Goal: Complete application form: Complete application form

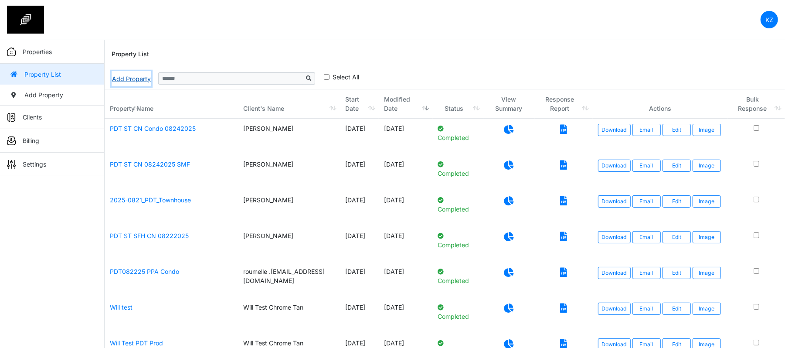
click at [125, 82] on link "Add Property" at bounding box center [132, 78] width 40 height 15
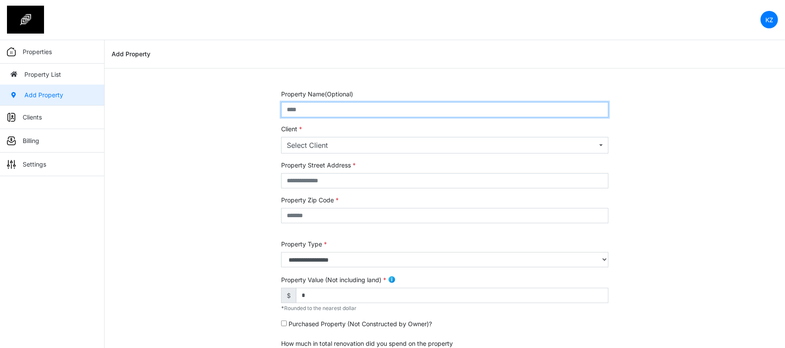
click at [300, 112] on input "text" at bounding box center [444, 109] width 327 height 15
click at [321, 106] on input "**********" at bounding box center [444, 109] width 327 height 15
type input "**********"
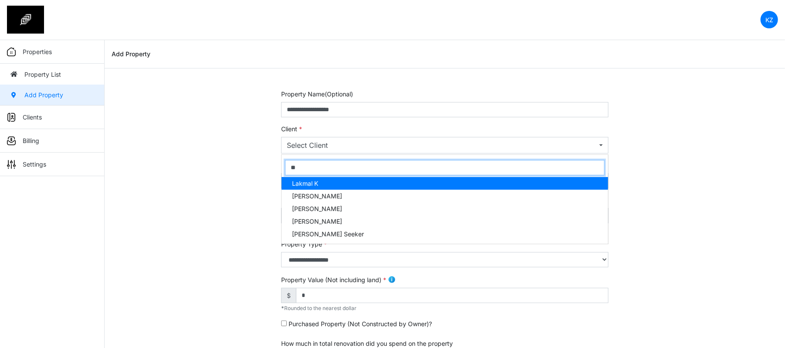
type input "***"
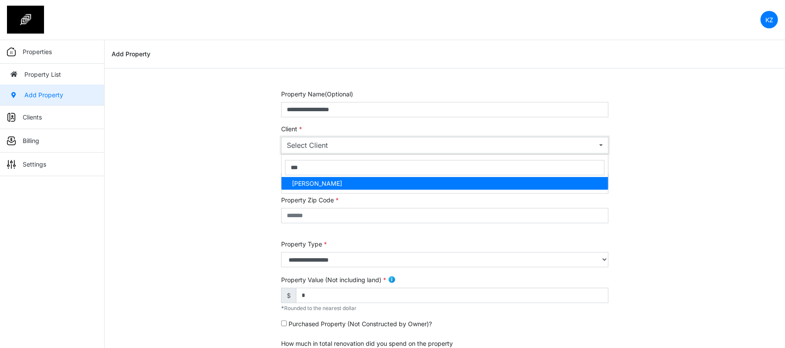
select select "***"
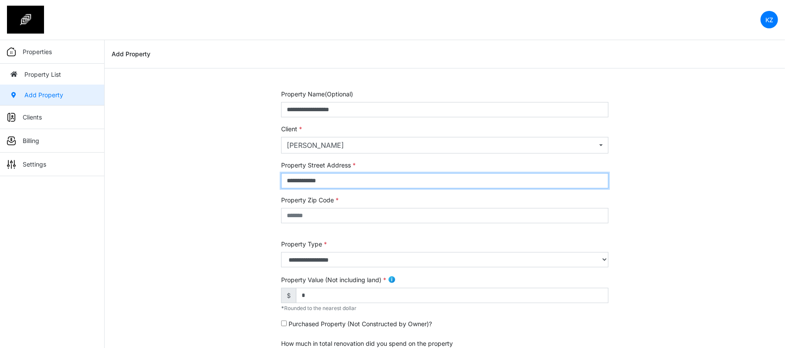
type input "**********"
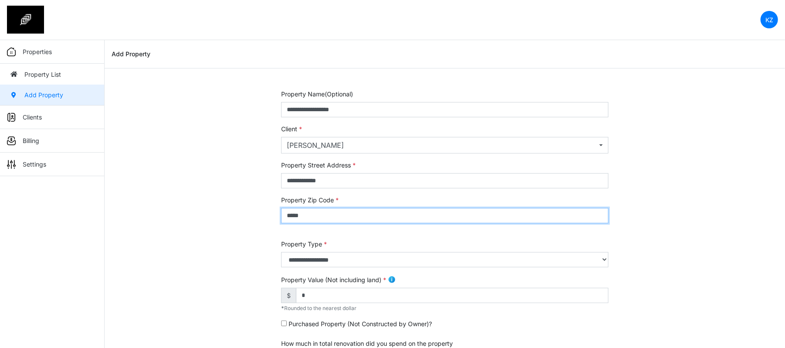
type input "*****"
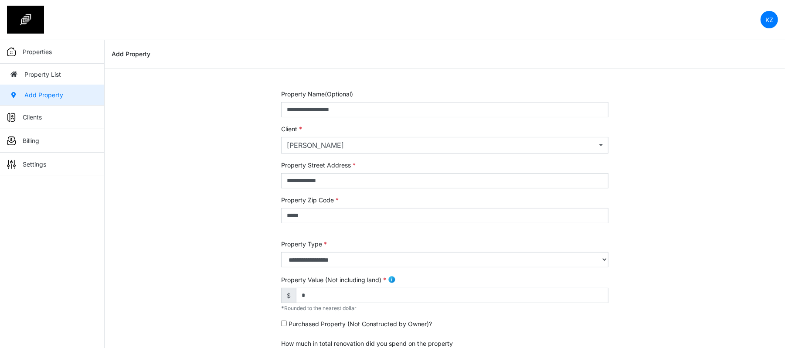
click at [262, 192] on div "**********" at bounding box center [445, 352] width 681 height 527
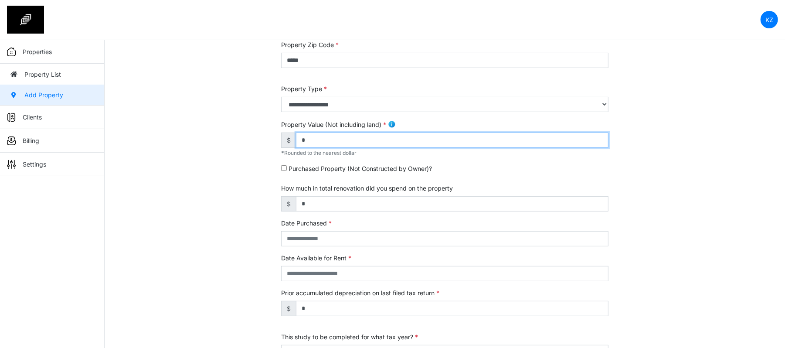
click at [311, 140] on input "*" at bounding box center [452, 140] width 313 height 15
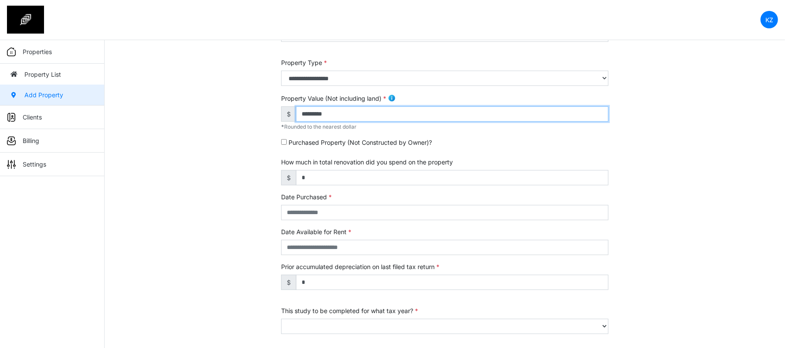
scroll to position [194, 0]
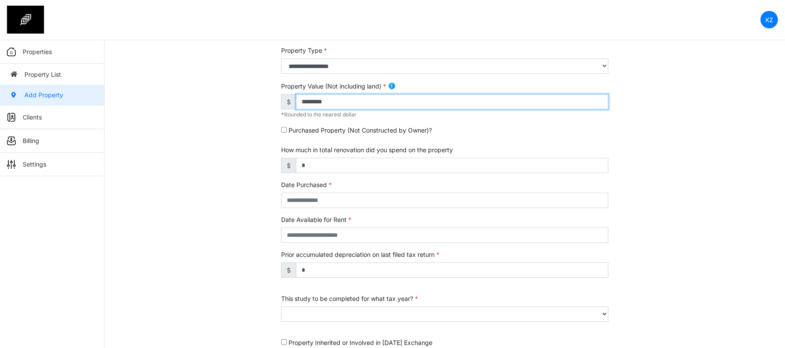
type input "*********"
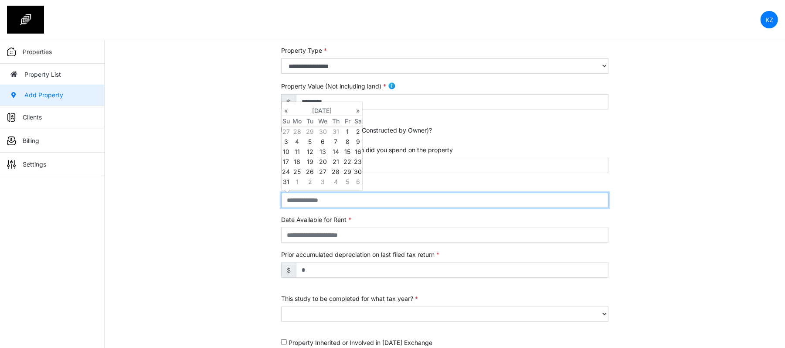
click at [299, 201] on input "text" at bounding box center [444, 200] width 327 height 15
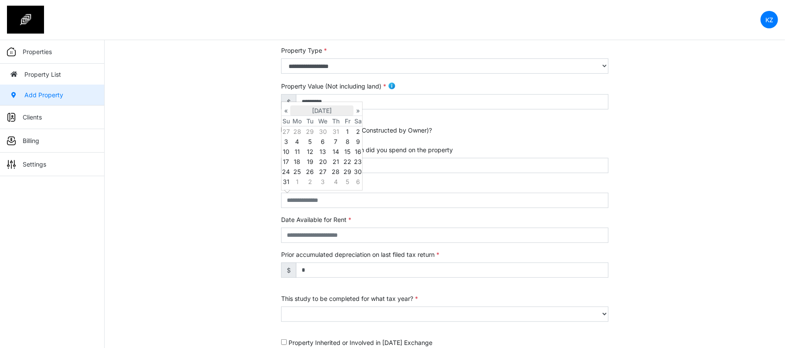
click at [324, 106] on th "August 2025" at bounding box center [321, 111] width 63 height 10
click at [327, 103] on th "2025" at bounding box center [321, 105] width 63 height 10
click at [315, 123] on span "2020" at bounding box center [312, 124] width 18 height 24
click at [318, 146] on span "Jun" at bounding box center [312, 149] width 18 height 24
click at [337, 138] on td "11" at bounding box center [336, 141] width 12 height 10
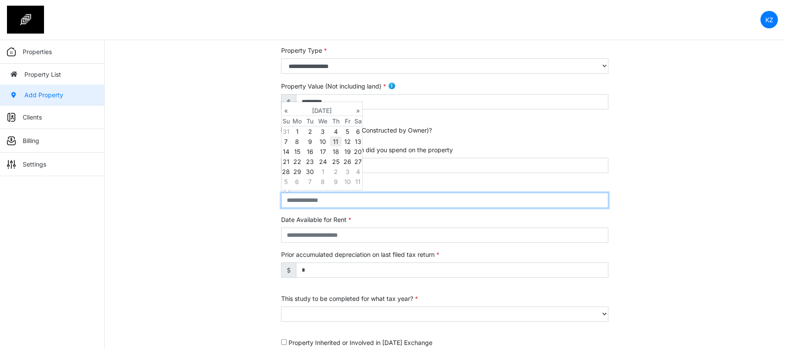
type input "**********"
select select "****"
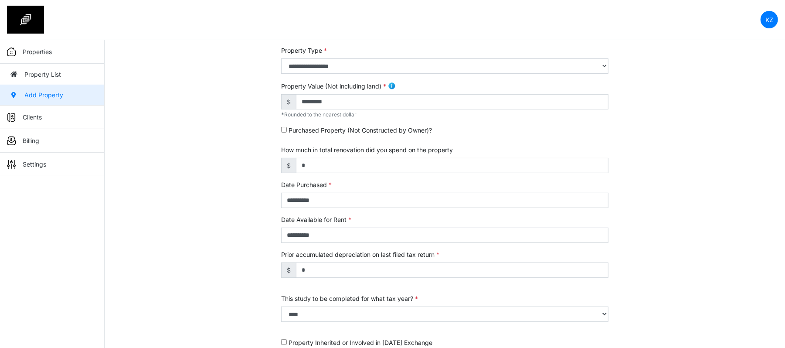
click at [220, 246] on div "**********" at bounding box center [445, 159] width 681 height 527
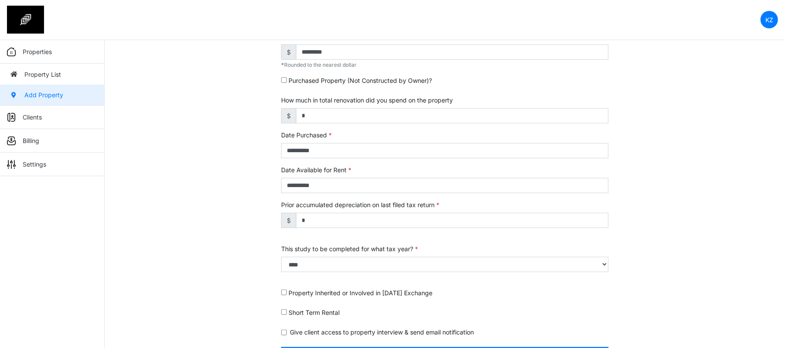
scroll to position [269, 0]
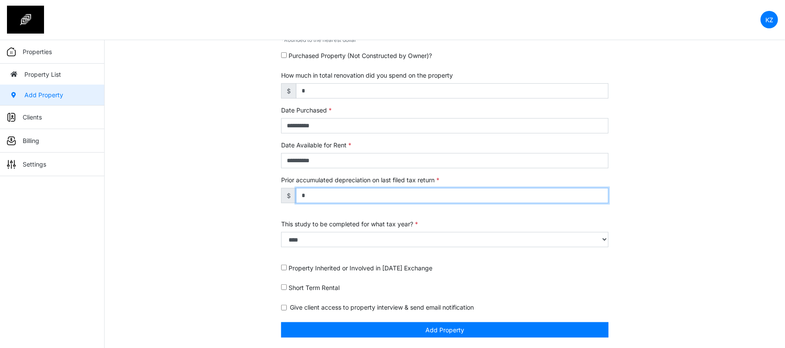
click at [308, 188] on input "*" at bounding box center [452, 195] width 313 height 15
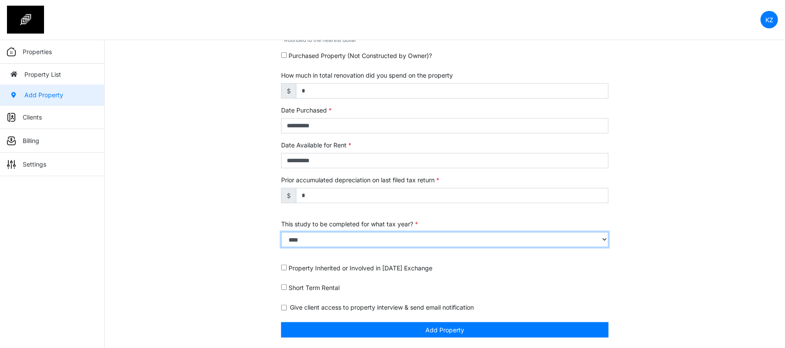
click at [309, 234] on select "**** **** **** **** **** **** **** **** **** **** **** **** **** **** **** ****…" at bounding box center [444, 239] width 327 height 15
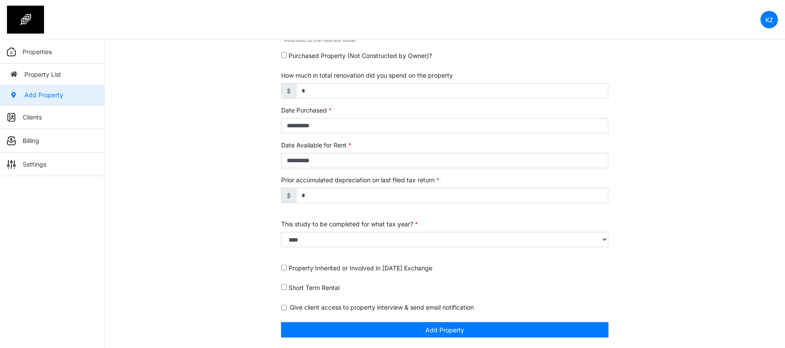
click at [164, 266] on div "**********" at bounding box center [445, 84] width 681 height 527
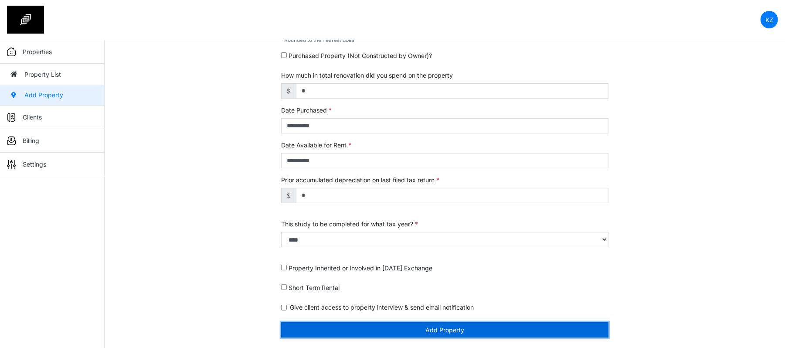
click at [336, 323] on button "Add Property" at bounding box center [444, 329] width 327 height 15
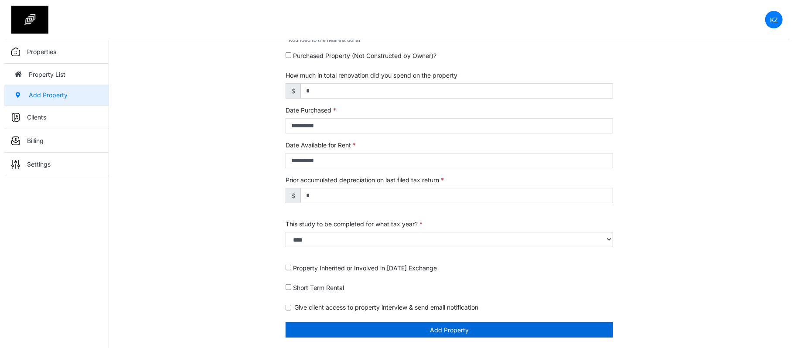
scroll to position [242, 0]
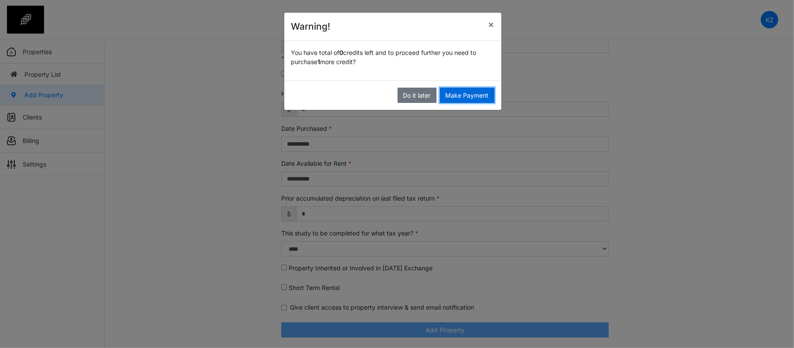
click at [463, 94] on button "Make Payment" at bounding box center [467, 95] width 55 height 15
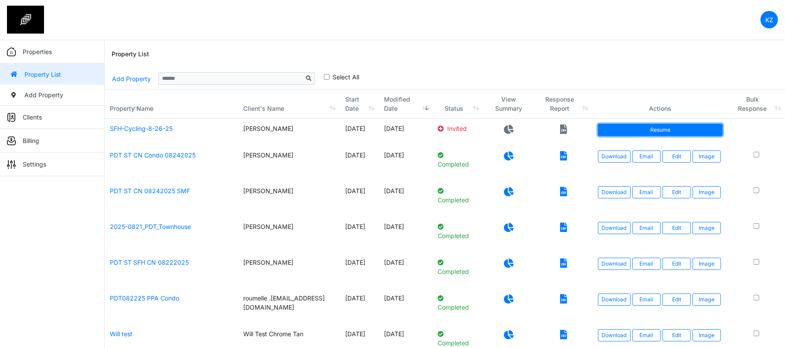
click at [673, 131] on link "Resume" at bounding box center [660, 130] width 125 height 12
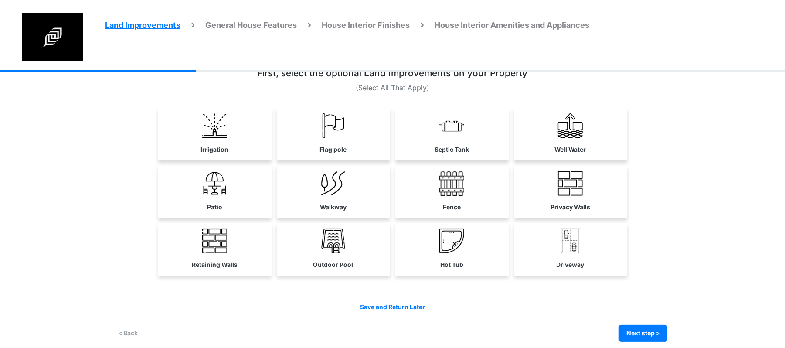
scroll to position [30, 0]
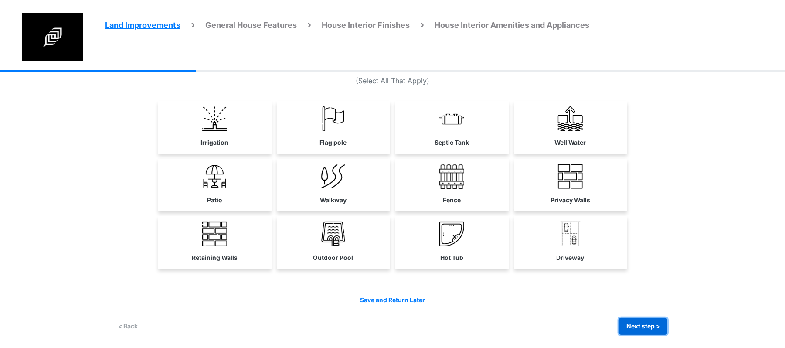
click at [634, 326] on button "Next step >" at bounding box center [643, 326] width 48 height 17
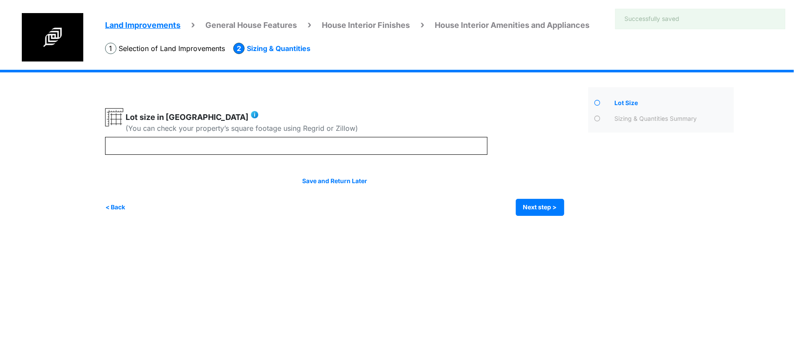
click at [112, 198] on div "Save and Return Later < Back Next step > Save and submit" at bounding box center [334, 196] width 459 height 39
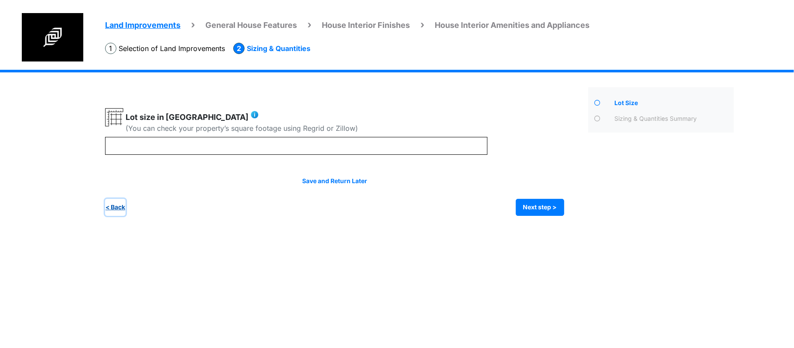
click at [108, 208] on button "< Back" at bounding box center [115, 207] width 20 height 17
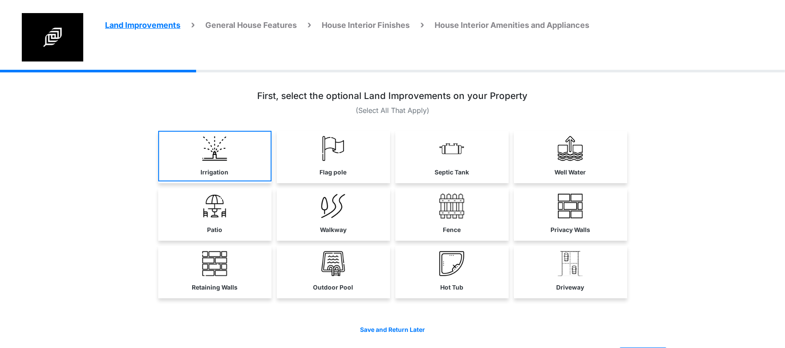
click at [198, 167] on link "Irrigation" at bounding box center [214, 156] width 113 height 51
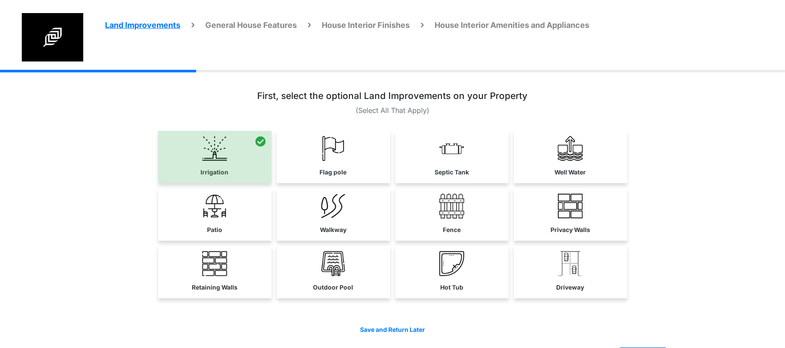
scroll to position [30, 0]
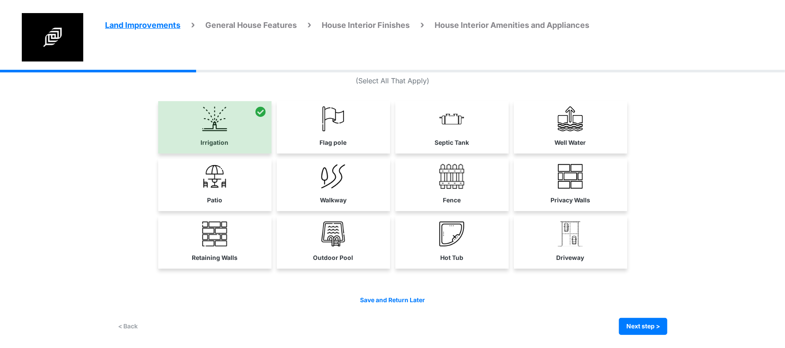
click at [654, 340] on div "Irrigation Flag pole" at bounding box center [393, 194] width 550 height 308
click at [655, 330] on button "Next step >" at bounding box center [643, 326] width 48 height 17
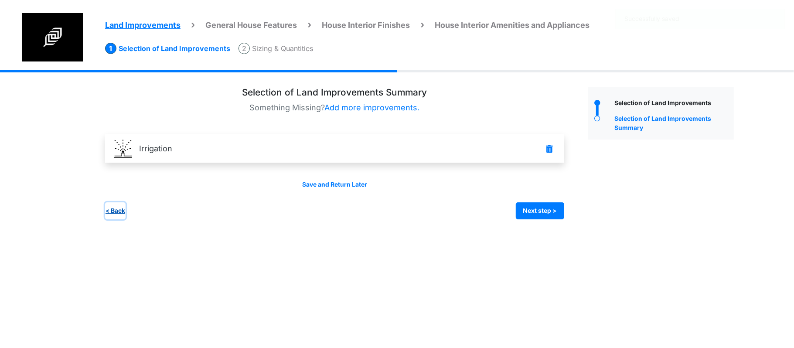
click at [113, 215] on button "< Back" at bounding box center [115, 210] width 20 height 17
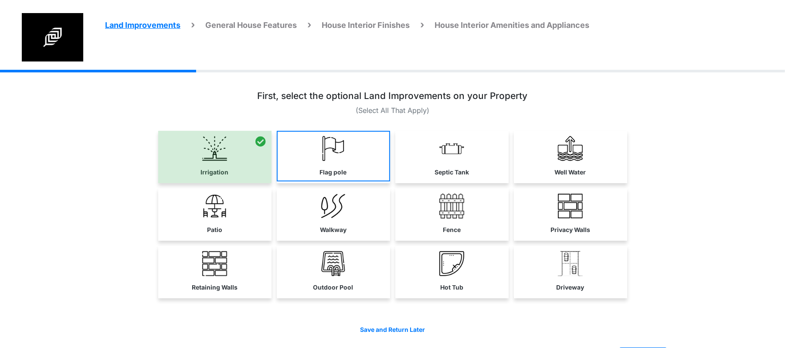
click at [367, 174] on link "Flag pole" at bounding box center [333, 156] width 113 height 51
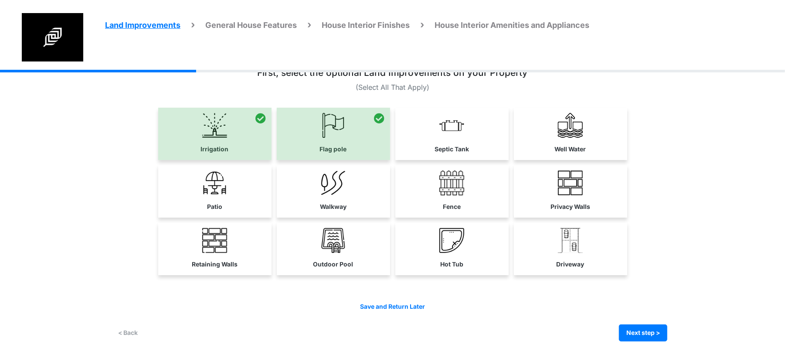
scroll to position [30, 0]
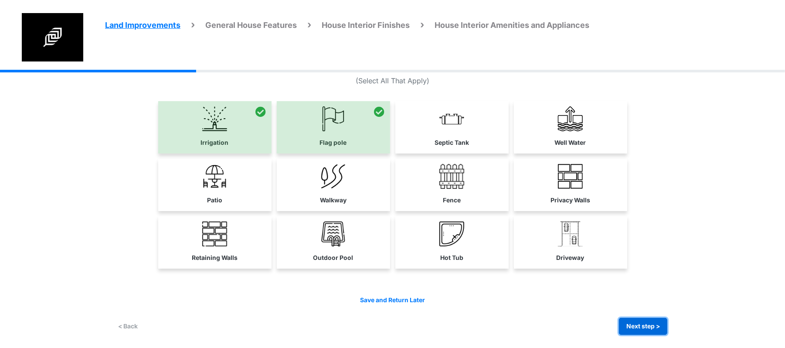
click at [625, 316] on div "Save and Return Later < Back Next step > Save and submit" at bounding box center [393, 315] width 550 height 39
click at [632, 325] on button "Next step >" at bounding box center [643, 326] width 48 height 17
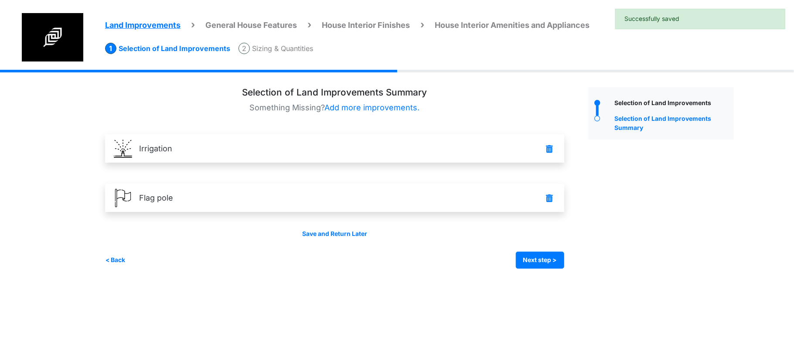
click at [89, 251] on div "Land Improvements General House Features House Interior Finishes House Interior…" at bounding box center [397, 176] width 794 height 212
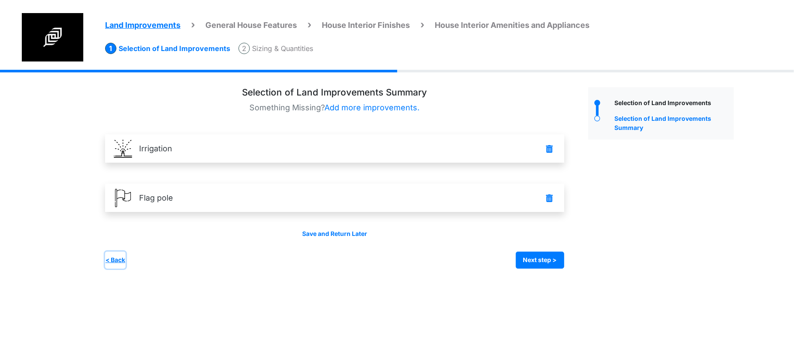
drag, startPoint x: 111, startPoint y: 260, endPoint x: 140, endPoint y: 260, distance: 28.8
click at [111, 259] on button "< Back" at bounding box center [115, 260] width 20 height 17
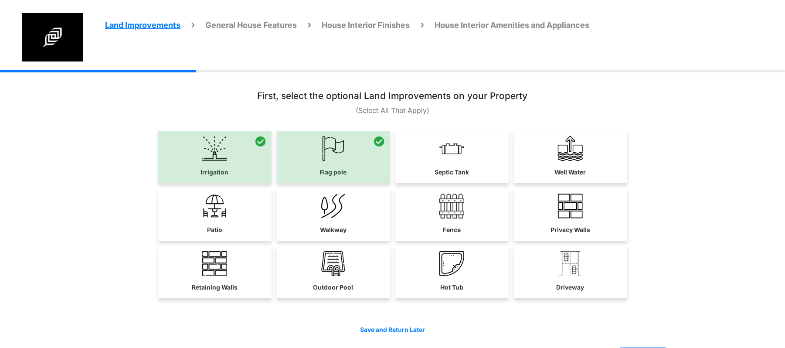
click at [433, 169] on link "Septic Tank" at bounding box center [451, 156] width 113 height 51
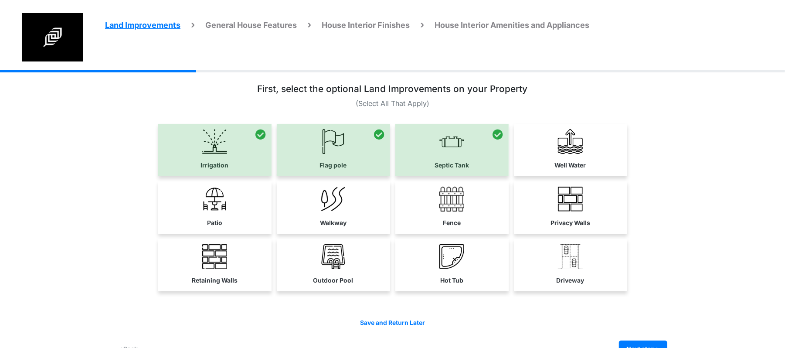
scroll to position [30, 0]
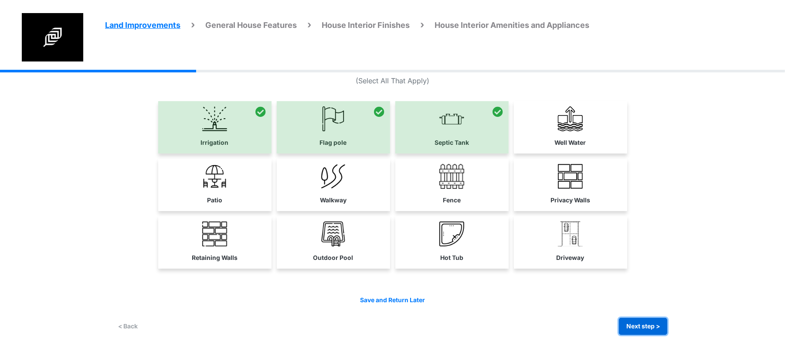
click at [642, 325] on button "Next step >" at bounding box center [643, 326] width 48 height 17
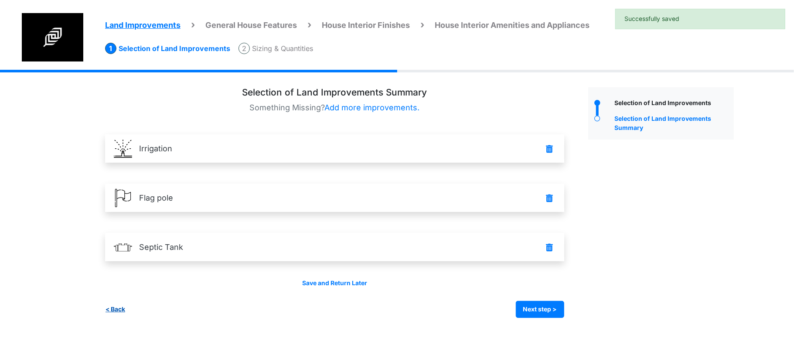
click at [116, 300] on div "Save and Return Later < Back Next step > Save and submit" at bounding box center [334, 298] width 459 height 39
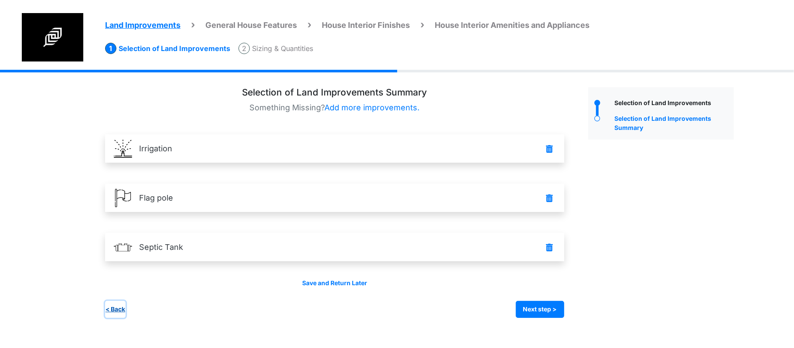
click at [117, 311] on button "< Back" at bounding box center [115, 309] width 20 height 17
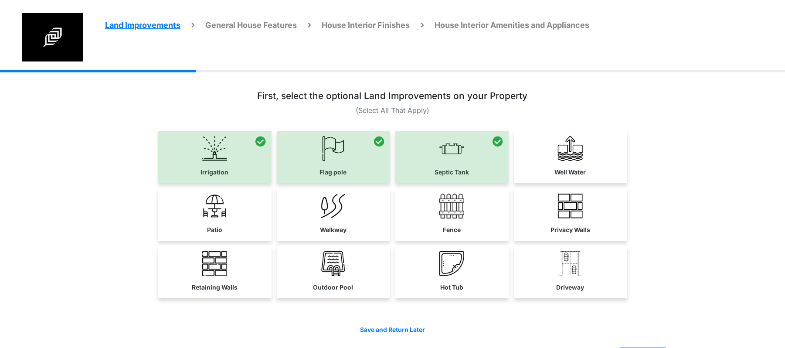
click at [413, 160] on div at bounding box center [451, 157] width 113 height 52
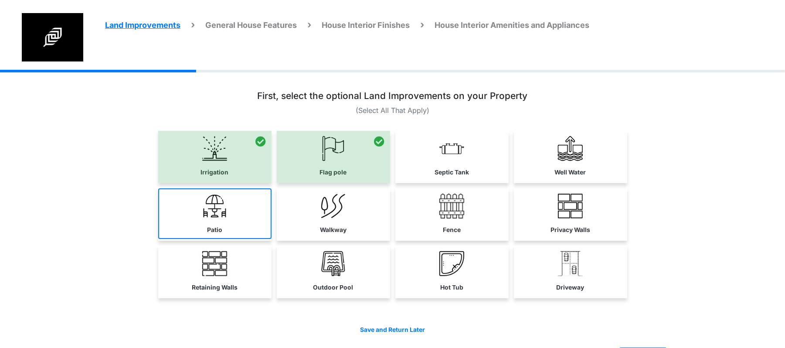
click at [236, 222] on link "Patio" at bounding box center [214, 213] width 113 height 51
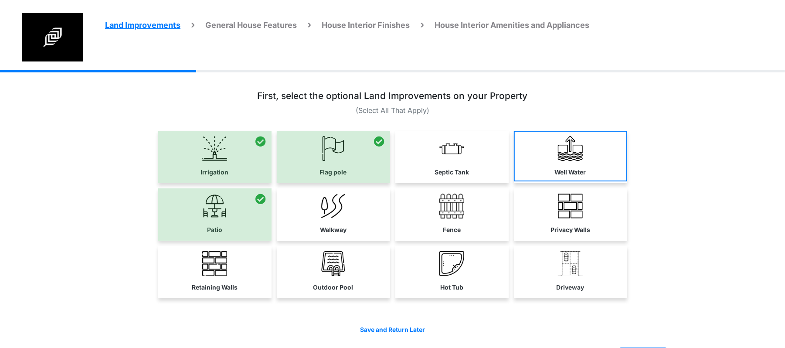
click at [575, 172] on label "Well Water" at bounding box center [570, 172] width 31 height 9
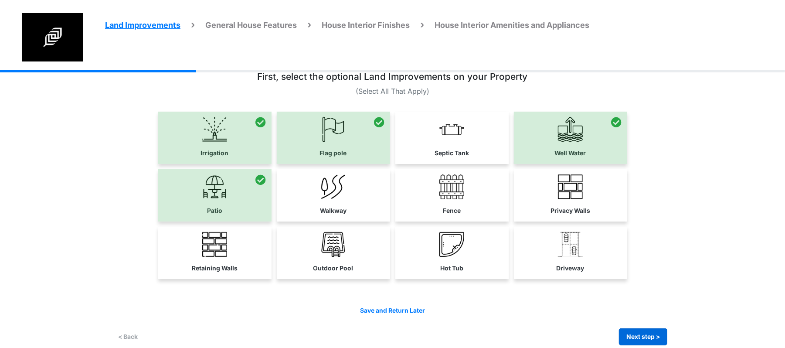
scroll to position [30, 0]
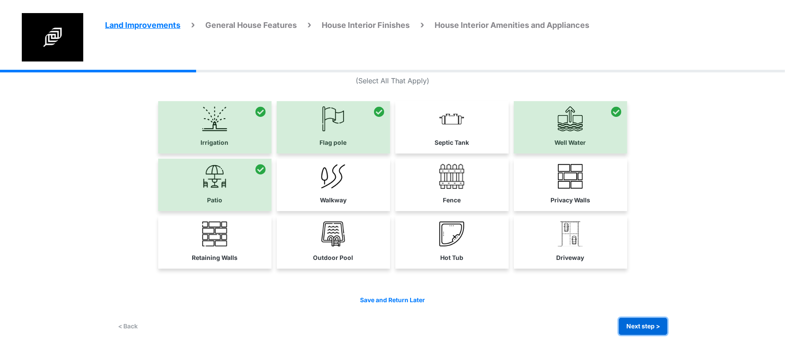
click at [639, 327] on button "Next step >" at bounding box center [643, 326] width 48 height 17
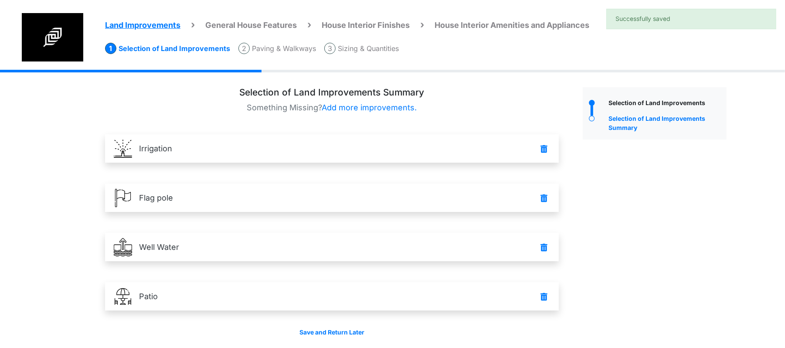
scroll to position [32, 0]
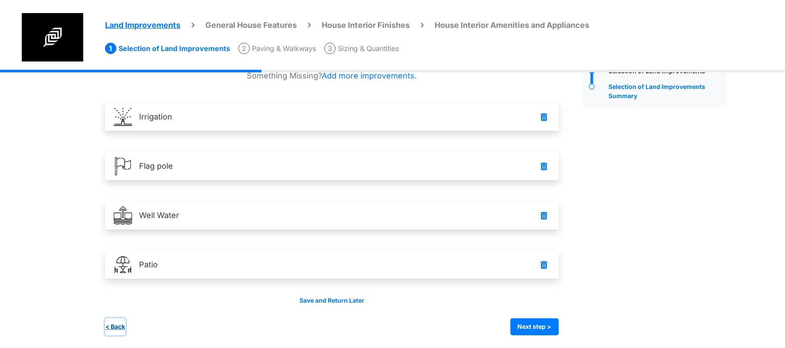
click at [110, 328] on button "< Back" at bounding box center [115, 326] width 20 height 17
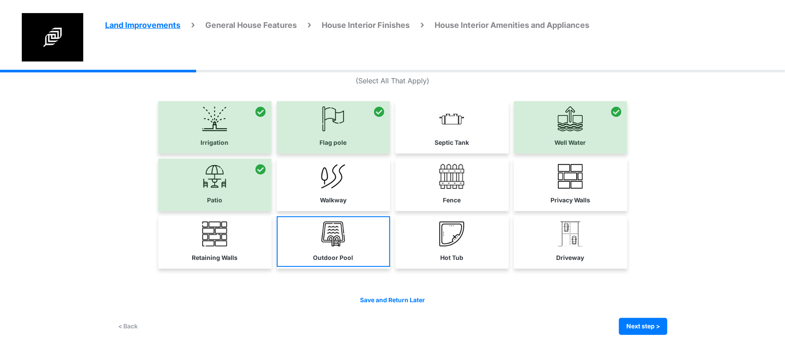
scroll to position [0, 0]
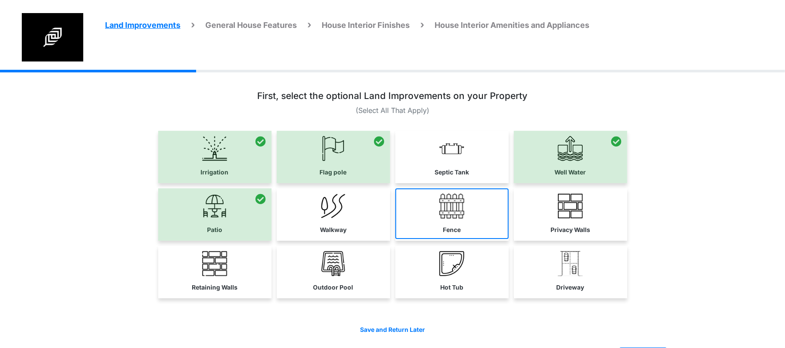
click at [435, 215] on link "Fence" at bounding box center [451, 213] width 113 height 51
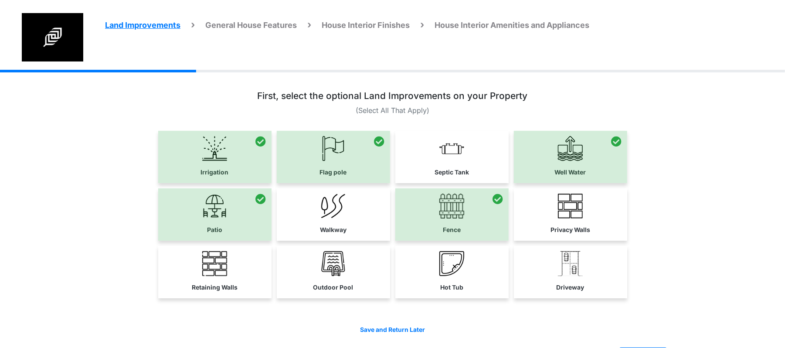
click at [569, 170] on div at bounding box center [570, 157] width 113 height 52
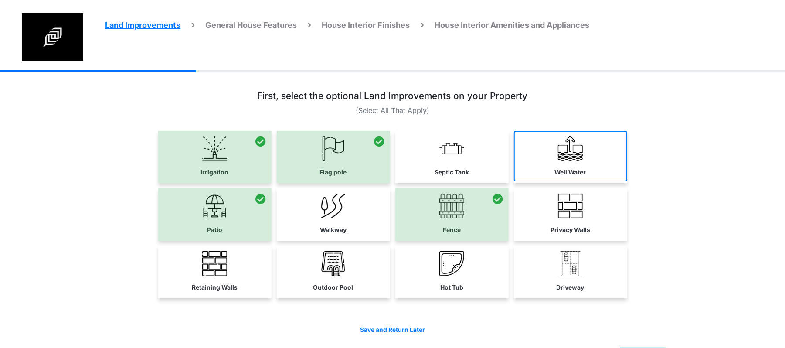
click at [567, 170] on label "Well Water" at bounding box center [570, 172] width 31 height 9
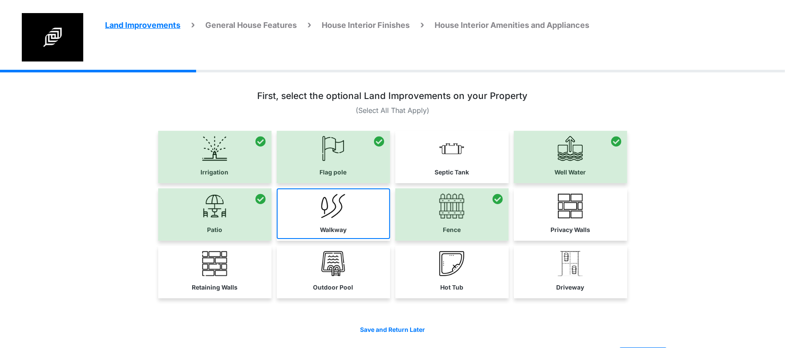
click at [336, 224] on link "Walkway" at bounding box center [333, 213] width 113 height 51
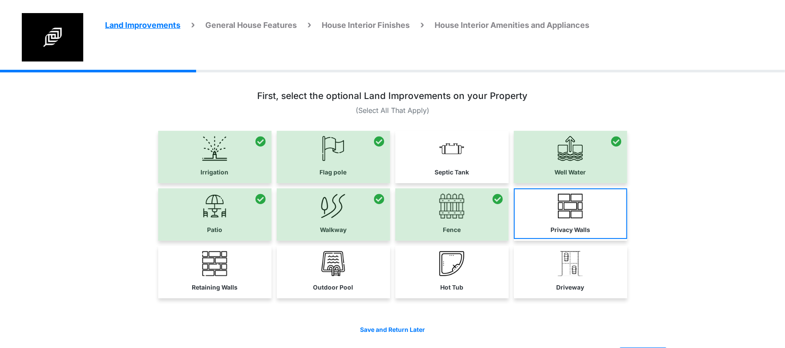
click at [559, 228] on label "Privacy Walls" at bounding box center [571, 229] width 40 height 9
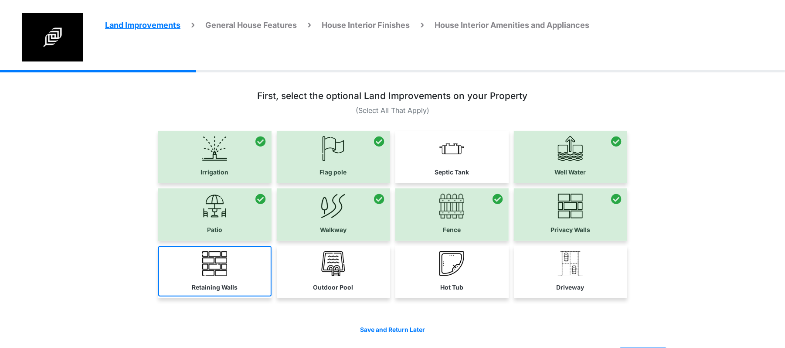
click at [259, 275] on link "Retaining Walls" at bounding box center [214, 271] width 113 height 51
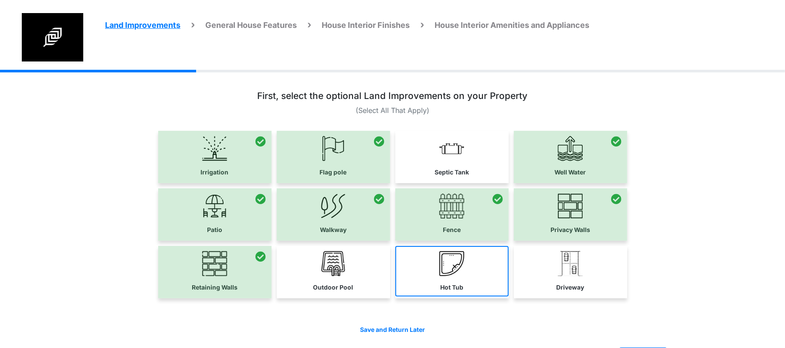
click at [468, 276] on link "Hot Tub" at bounding box center [451, 271] width 113 height 51
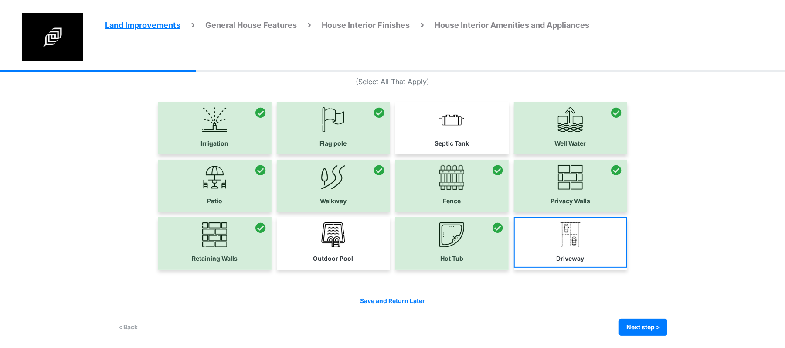
scroll to position [30, 0]
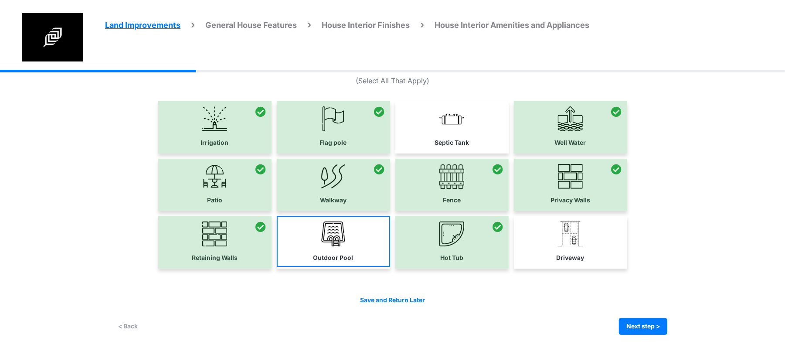
click at [383, 239] on link "Outdoor Pool" at bounding box center [333, 241] width 113 height 51
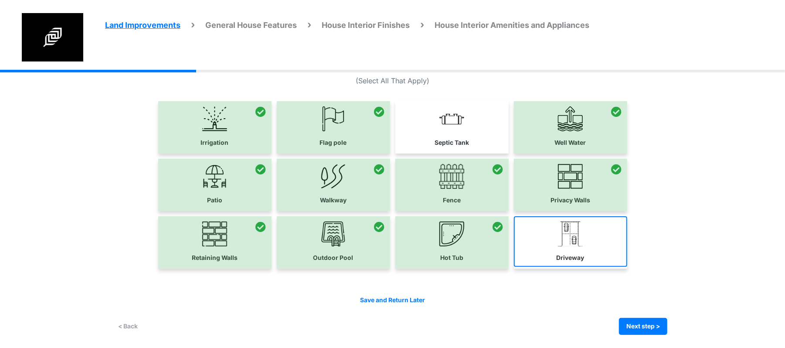
click at [571, 246] on link "Driveway" at bounding box center [570, 241] width 113 height 51
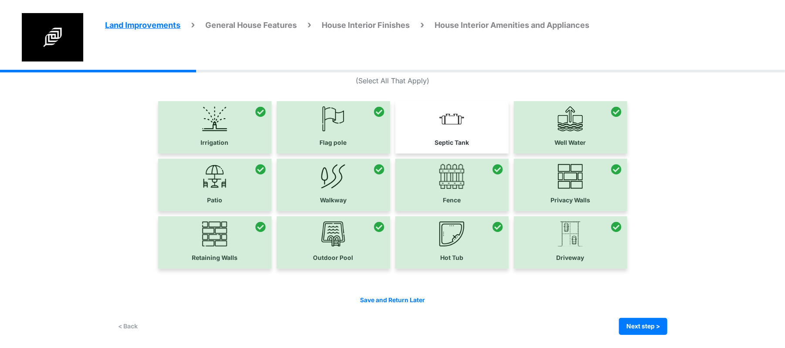
click at [453, 114] on img at bounding box center [452, 118] width 25 height 25
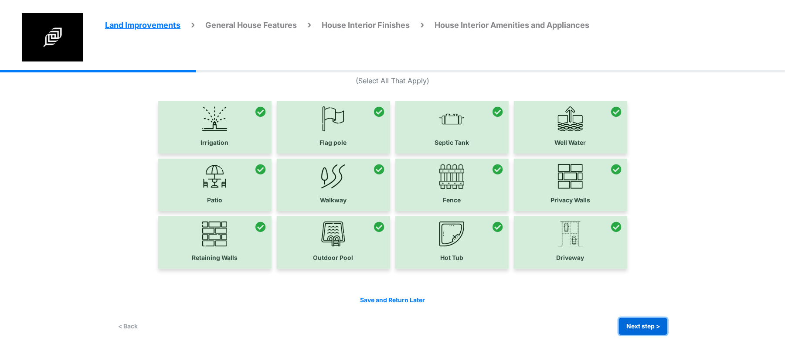
click at [644, 327] on button "Next step >" at bounding box center [643, 326] width 48 height 17
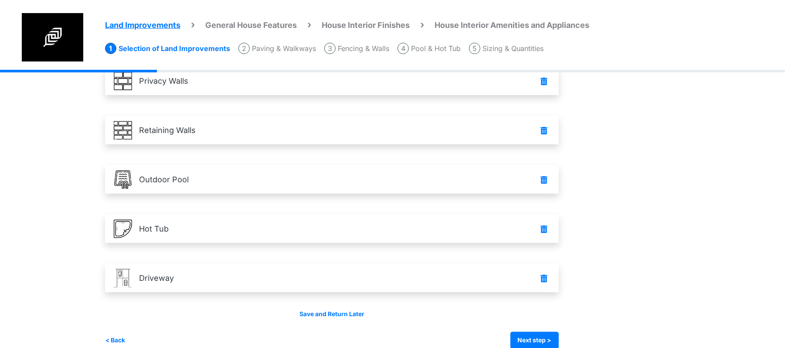
scroll to position [426, 0]
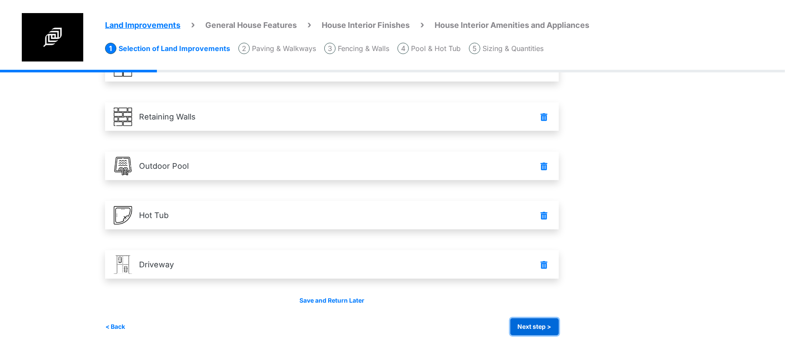
click at [529, 324] on button "Next step >" at bounding box center [535, 326] width 48 height 17
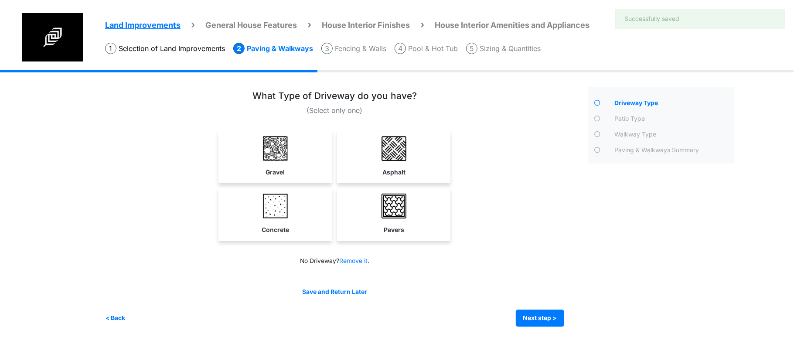
click at [518, 254] on div "(Select only one) Gravel" at bounding box center [343, 209] width 477 height 236
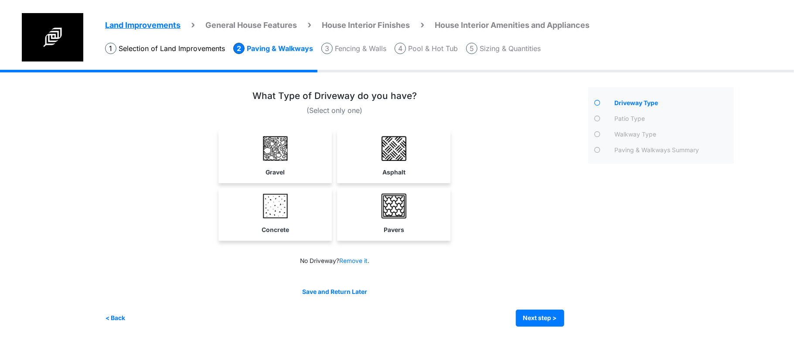
drag, startPoint x: 292, startPoint y: 99, endPoint x: 421, endPoint y: 105, distance: 129.7
click at [421, 105] on div "What Type of Driveway do you have?" at bounding box center [334, 103] width 459 height 25
click at [426, 106] on p "(Select only one)" at bounding box center [334, 110] width 459 height 10
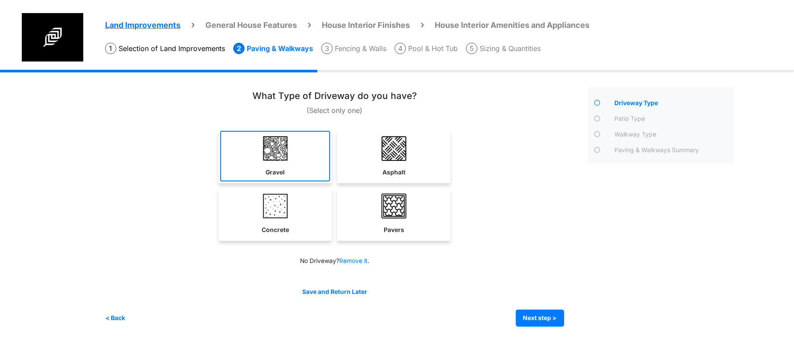
click at [295, 144] on link "Gravel" at bounding box center [275, 156] width 110 height 51
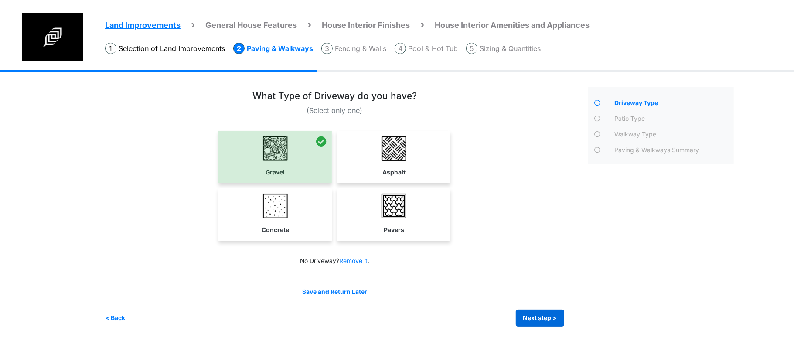
drag, startPoint x: 559, startPoint y: 297, endPoint x: 559, endPoint y: 313, distance: 15.7
click at [559, 298] on div "Save and Return Later < Back Next step > Save and submit" at bounding box center [334, 306] width 459 height 39
click at [559, 313] on button "Next step >" at bounding box center [540, 318] width 48 height 17
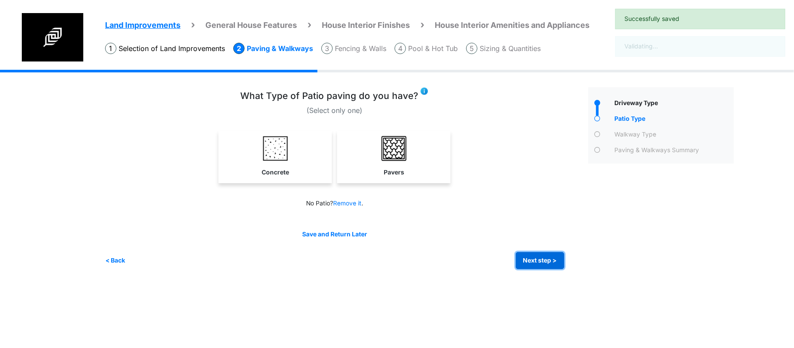
click at [526, 263] on button "Next step >" at bounding box center [540, 260] width 48 height 17
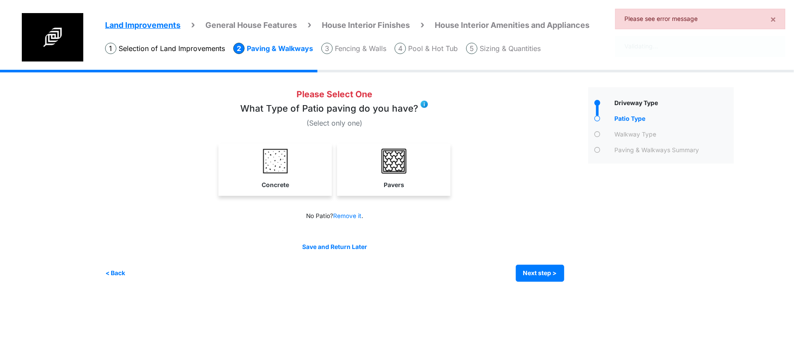
click at [516, 238] on div "Please Select One Concrete" at bounding box center [343, 184] width 477 height 194
drag, startPoint x: 290, startPoint y: 184, endPoint x: 365, endPoint y: 182, distance: 75.0
click at [292, 185] on link "Concrete" at bounding box center [275, 168] width 110 height 51
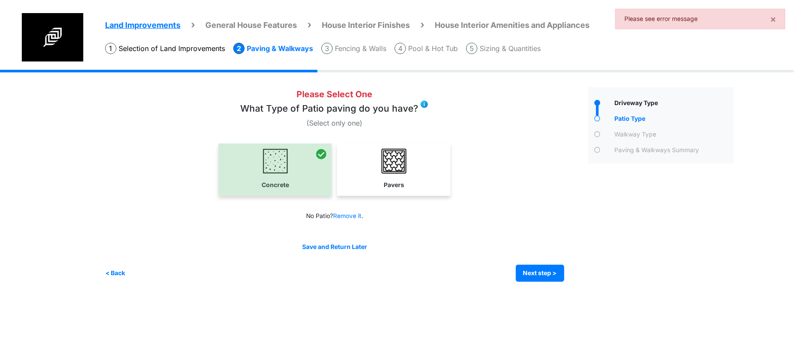
click at [379, 183] on link "Pavers" at bounding box center [394, 168] width 110 height 51
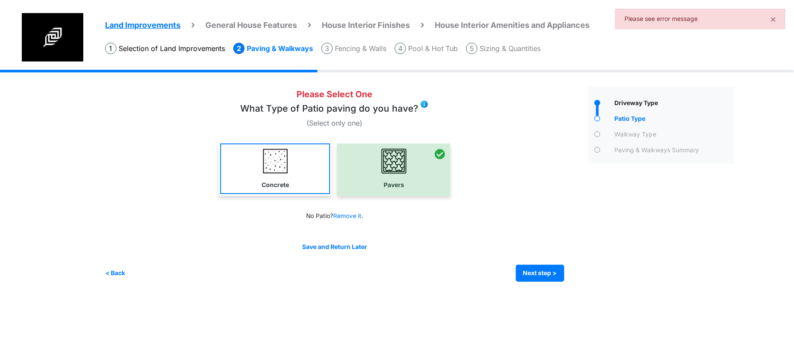
click at [231, 189] on link "Concrete" at bounding box center [275, 168] width 110 height 51
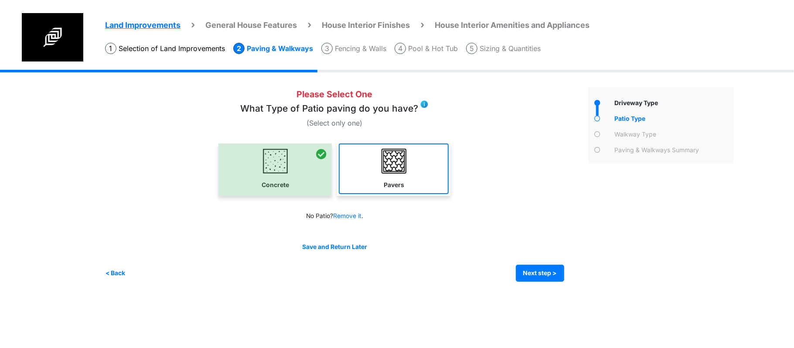
click at [399, 190] on link "Pavers" at bounding box center [394, 168] width 110 height 51
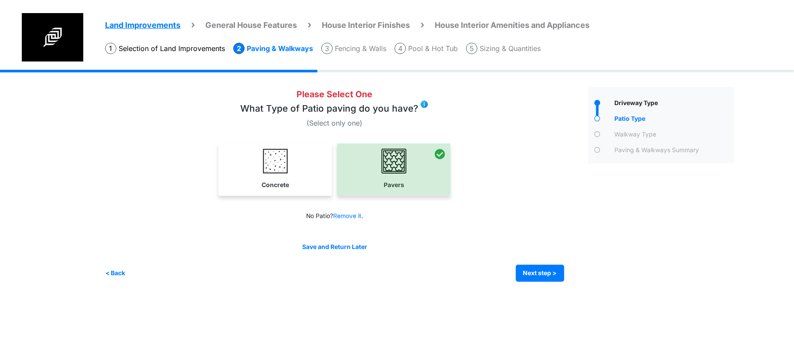
click at [541, 285] on div "Irrigation Flag pole" at bounding box center [422, 182] width 635 height 225
click at [543, 274] on button "Next step >" at bounding box center [540, 273] width 48 height 17
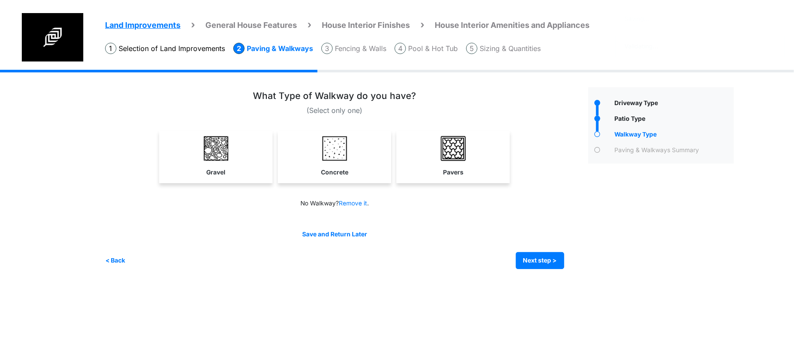
click at [543, 274] on div "Irrigation Flag pole" at bounding box center [422, 176] width 635 height 212
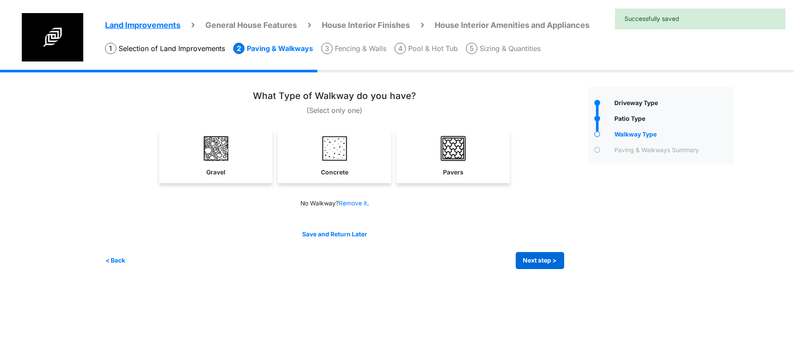
click at [546, 269] on div "Irrigation Flag pole" at bounding box center [422, 176] width 635 height 212
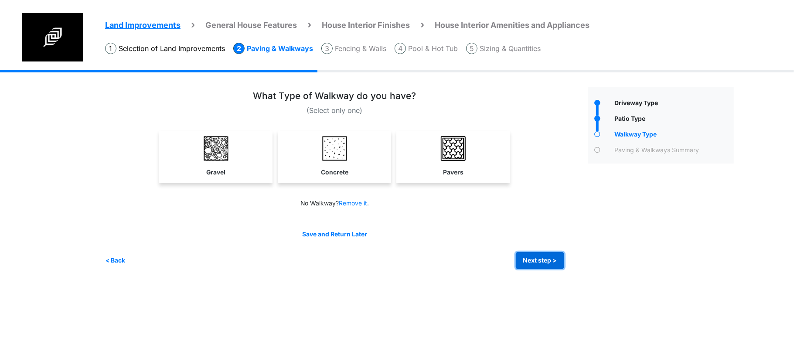
click at [545, 260] on button "Next step >" at bounding box center [540, 260] width 48 height 17
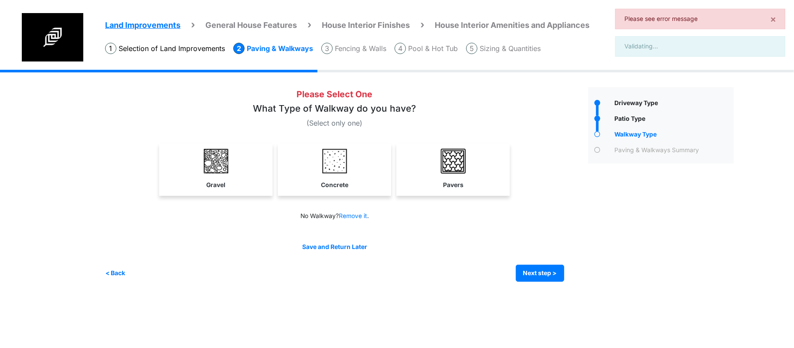
click at [520, 253] on div "Save and Return Later < Back Next step > Save and submit" at bounding box center [334, 261] width 459 height 39
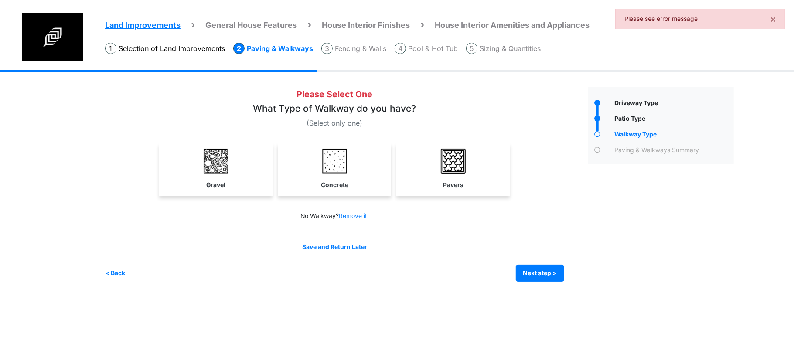
drag, startPoint x: 417, startPoint y: 122, endPoint x: 438, endPoint y: 123, distance: 20.9
click at [435, 123] on div "Please Select One What Type of Walkway do you have? (Select only one)" at bounding box center [334, 107] width 459 height 41
click at [401, 135] on div "Please Select One What Type of Walkway do you have? (Select only one) Gravel Co…" at bounding box center [334, 144] width 459 height 114
click at [344, 161] on img at bounding box center [334, 161] width 25 height 25
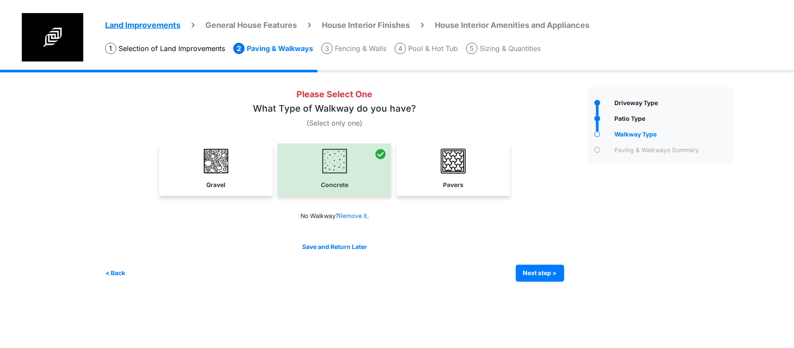
click at [218, 177] on link "Gravel" at bounding box center [216, 168] width 110 height 51
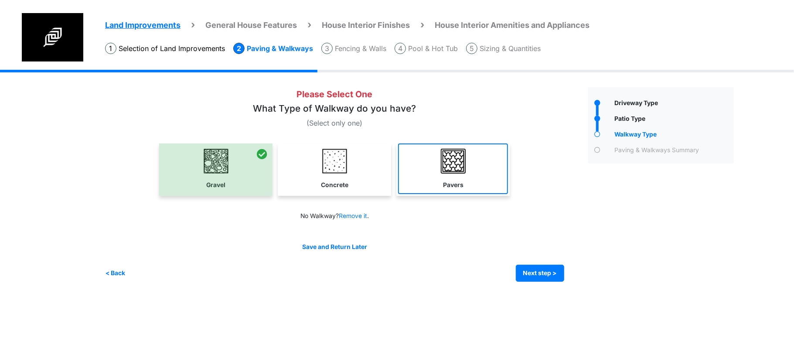
click at [473, 168] on link "Pavers" at bounding box center [453, 168] width 110 height 51
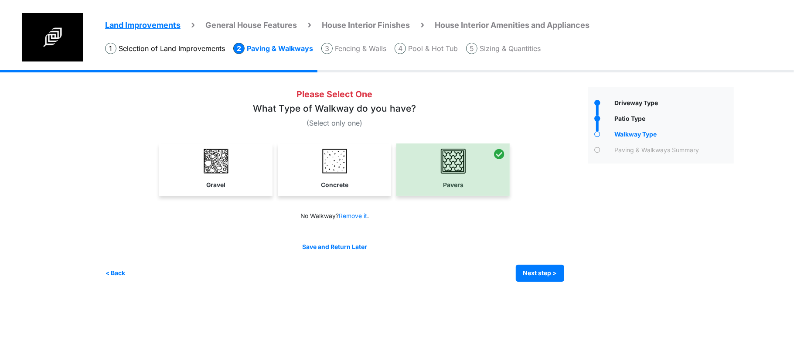
drag, startPoint x: 286, startPoint y: 157, endPoint x: 384, endPoint y: 211, distance: 111.8
click at [287, 157] on link "Concrete" at bounding box center [334, 168] width 110 height 51
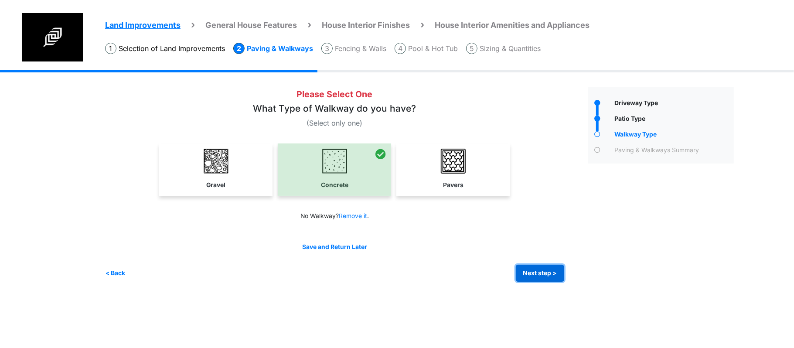
click at [537, 272] on button "Next step >" at bounding box center [540, 273] width 48 height 17
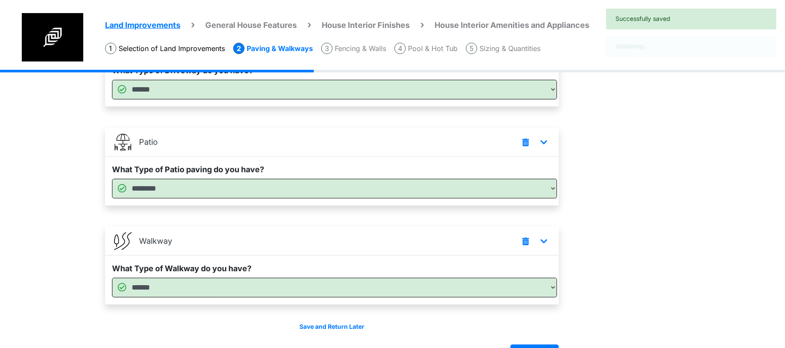
scroll to position [133, 0]
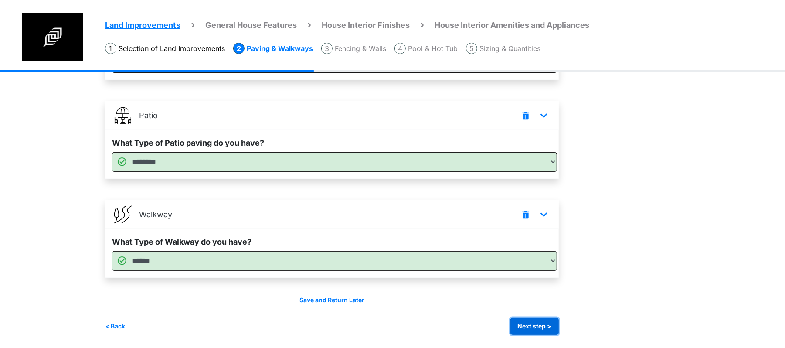
click at [535, 328] on button "Next step >" at bounding box center [535, 326] width 48 height 17
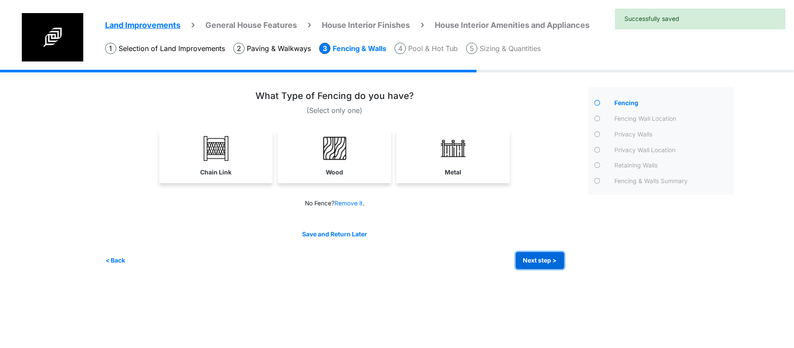
click at [539, 262] on button "Next step >" at bounding box center [540, 260] width 48 height 17
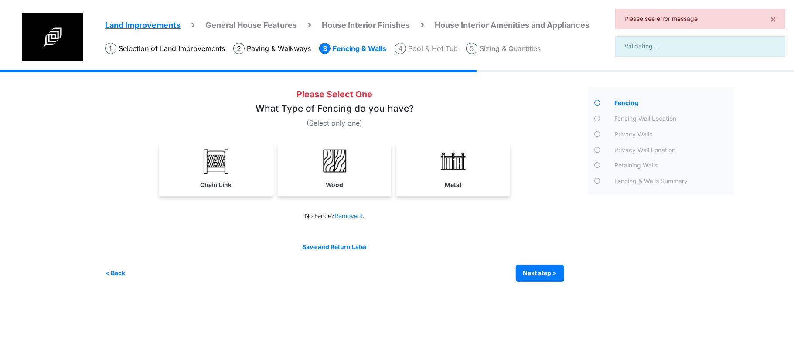
click at [478, 263] on div "Save and Return Later < Back Next step > Save and submit" at bounding box center [334, 261] width 459 height 39
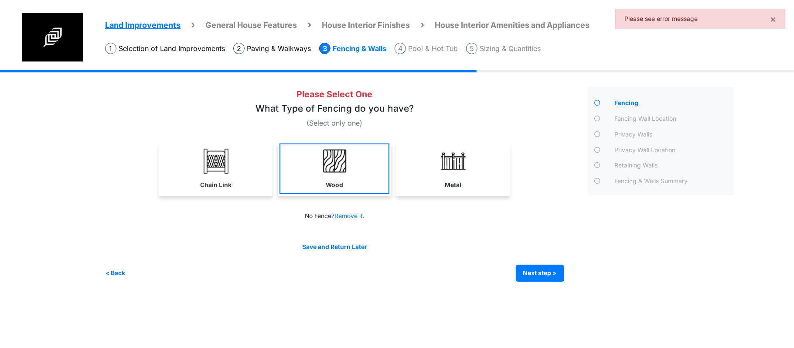
click at [348, 183] on link "Wood" at bounding box center [334, 168] width 110 height 51
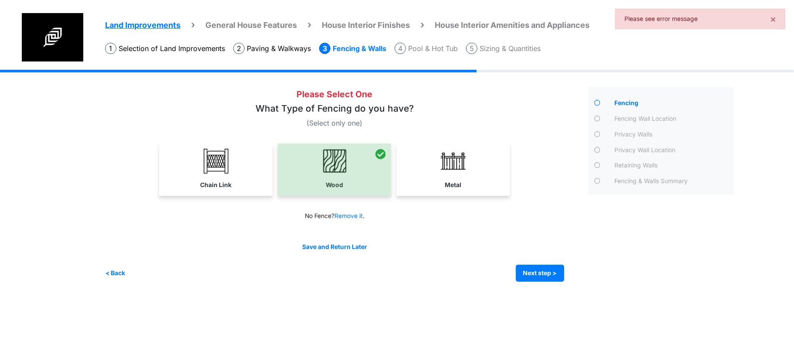
drag, startPoint x: 458, startPoint y: 181, endPoint x: 450, endPoint y: 186, distance: 9.1
click at [458, 181] on label "Metal" at bounding box center [453, 185] width 17 height 9
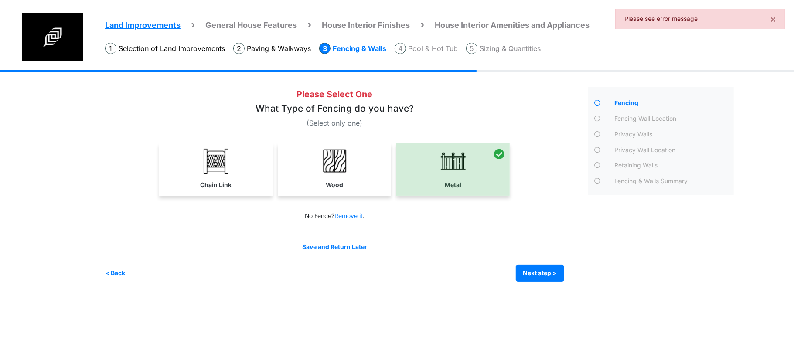
click at [135, 167] on div "Chain Link Wood Metal" at bounding box center [334, 169] width 459 height 52
click at [481, 170] on div at bounding box center [452, 169] width 113 height 52
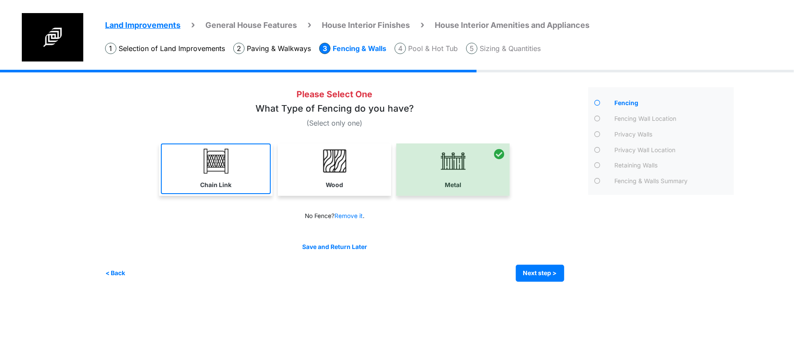
click at [213, 168] on img at bounding box center [216, 161] width 25 height 25
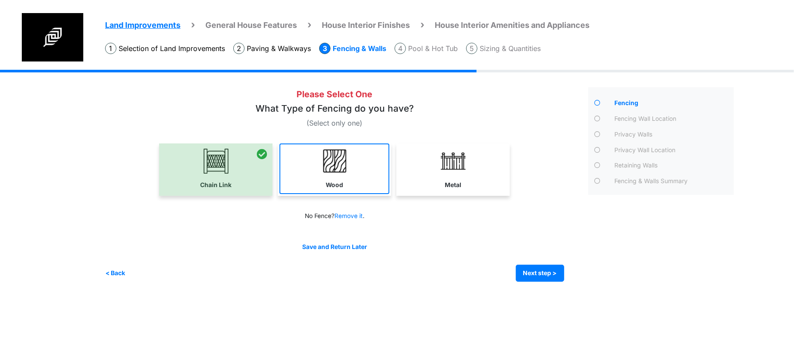
click at [363, 174] on link "Wood" at bounding box center [334, 168] width 110 height 51
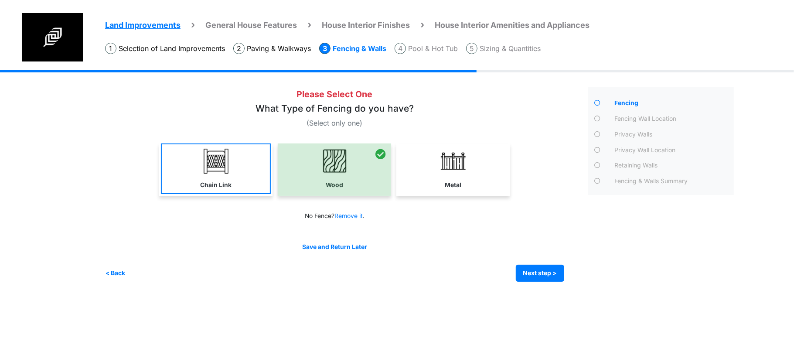
click at [223, 180] on link "Chain Link" at bounding box center [216, 168] width 110 height 51
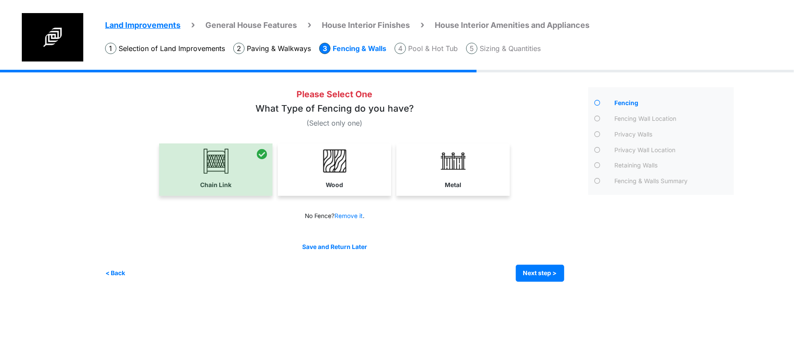
click at [556, 264] on div "Save and Return Later < Back Next step > Save and submit" at bounding box center [334, 261] width 459 height 39
click at [554, 268] on button "Next step >" at bounding box center [540, 273] width 48 height 17
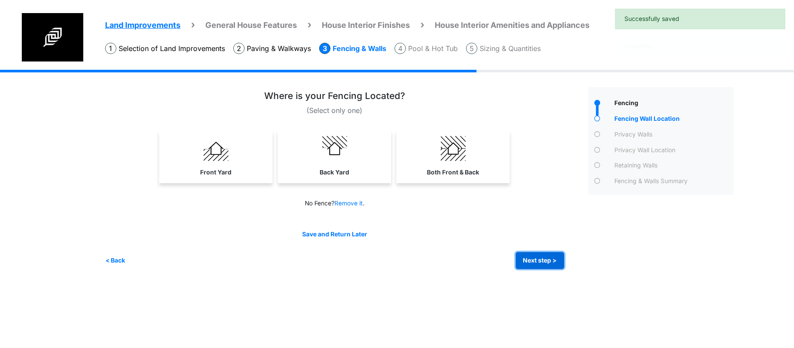
click at [553, 256] on button "Next step >" at bounding box center [540, 260] width 48 height 17
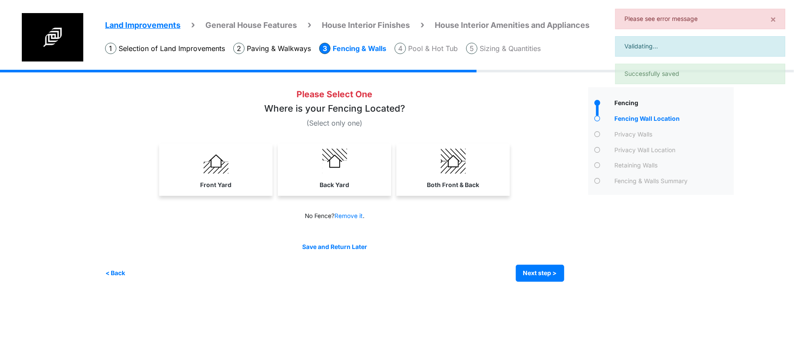
click at [468, 255] on div "Save and Return Later < Back Next step > Save and submit" at bounding box center [334, 261] width 459 height 39
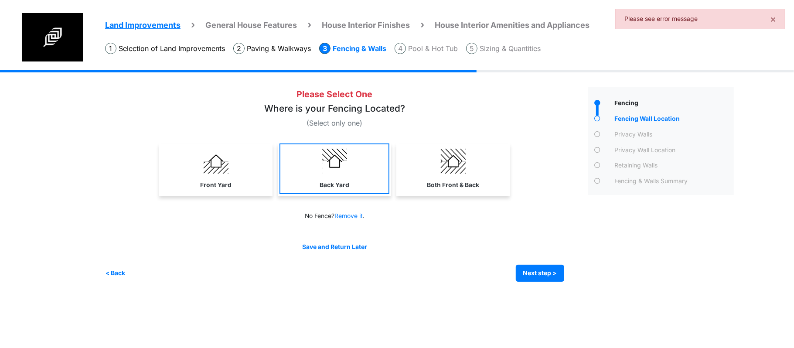
click at [348, 157] on link "Back Yard" at bounding box center [334, 168] width 110 height 51
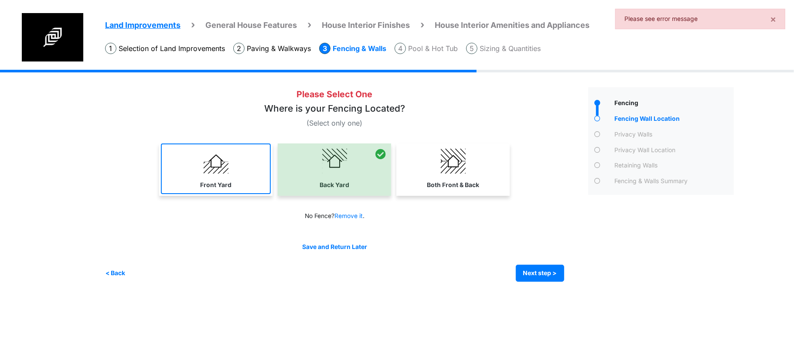
click at [208, 176] on link "Front Yard" at bounding box center [216, 168] width 110 height 51
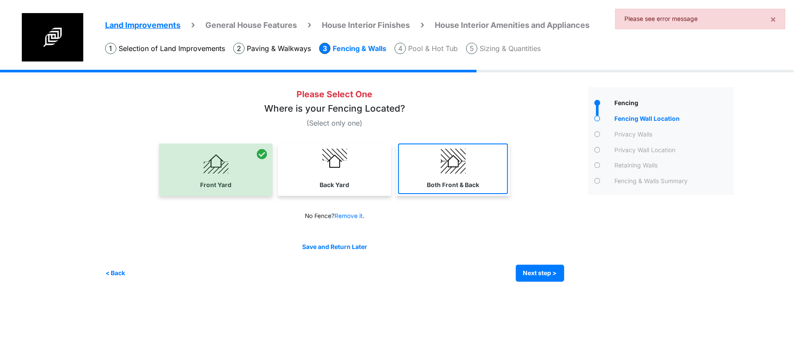
click at [464, 166] on img at bounding box center [453, 161] width 25 height 25
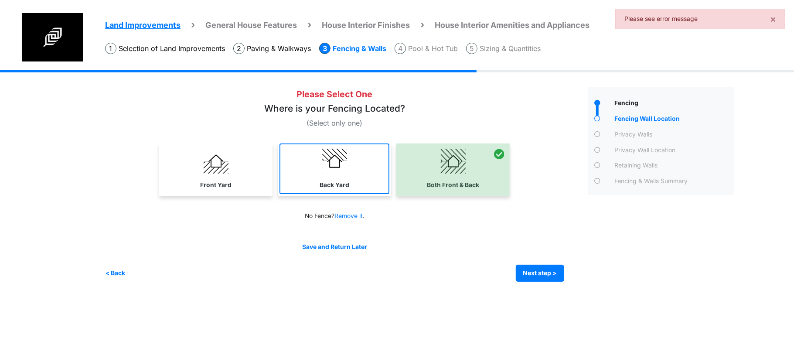
click at [360, 170] on link "Back Yard" at bounding box center [334, 168] width 110 height 51
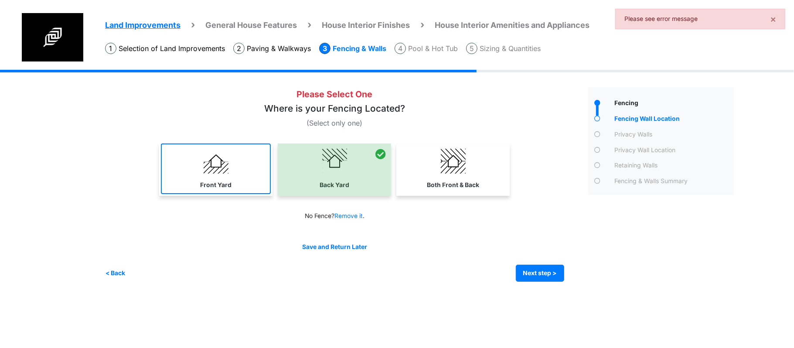
click at [252, 172] on link "Front Yard" at bounding box center [216, 168] width 110 height 51
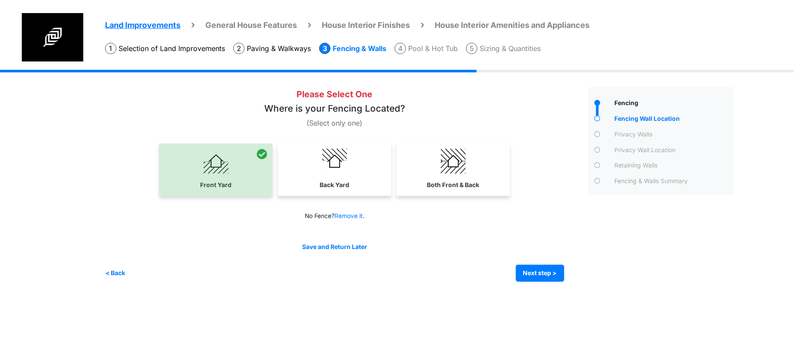
drag, startPoint x: 464, startPoint y: 182, endPoint x: 471, endPoint y: 198, distance: 17.4
click at [465, 185] on label "Both Front & Back" at bounding box center [453, 185] width 52 height 9
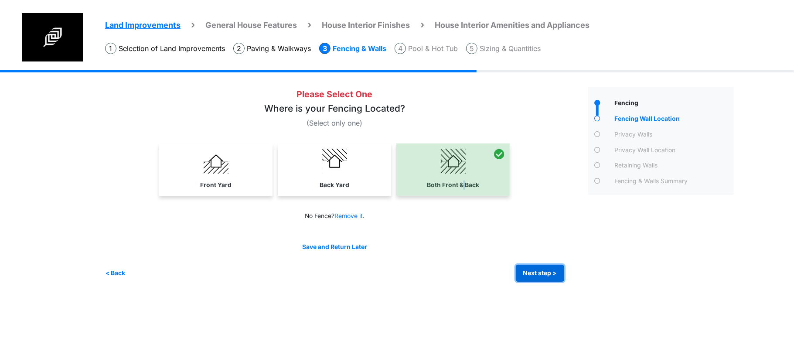
click at [521, 269] on button "Next step >" at bounding box center [540, 273] width 48 height 17
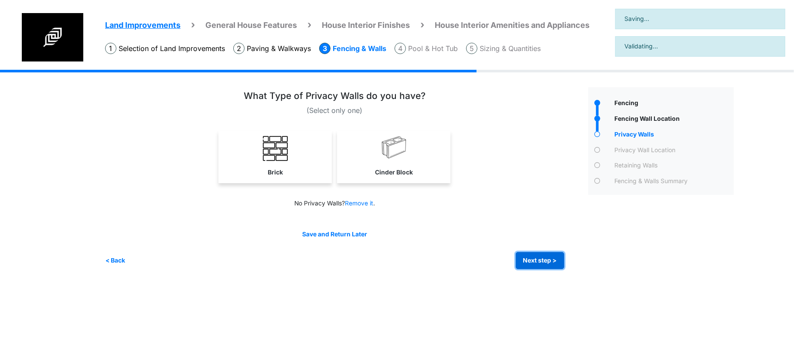
click at [527, 263] on button "Next step >" at bounding box center [540, 260] width 48 height 17
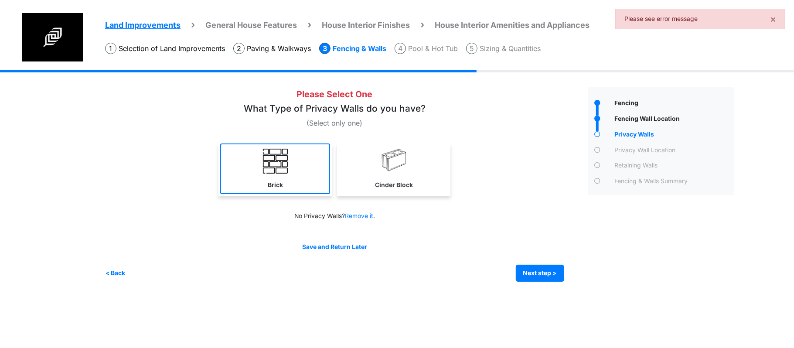
click at [284, 177] on link "Brick" at bounding box center [275, 168] width 110 height 51
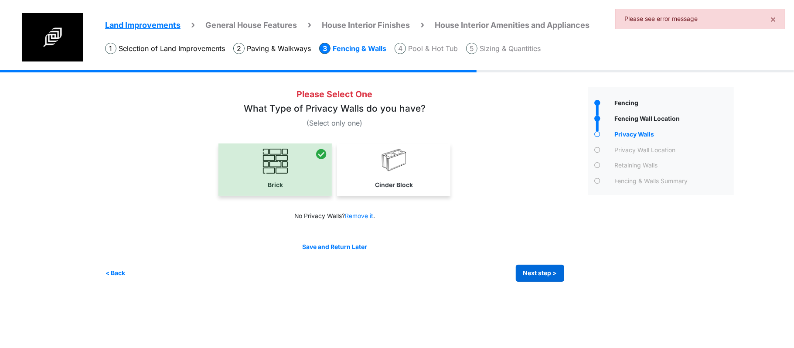
drag, startPoint x: 532, startPoint y: 256, endPoint x: 535, endPoint y: 268, distance: 12.5
click at [532, 256] on div "Save and Return Later < Back Next step > Save and submit" at bounding box center [334, 261] width 459 height 39
click at [535, 269] on button "Next step >" at bounding box center [540, 273] width 48 height 17
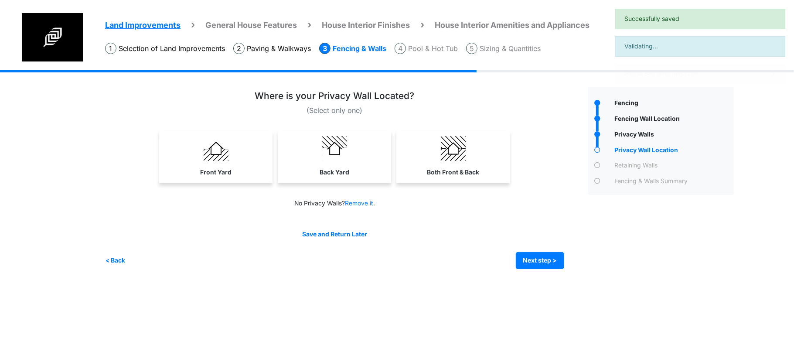
click at [340, 175] on label "Back Yard" at bounding box center [335, 172] width 30 height 9
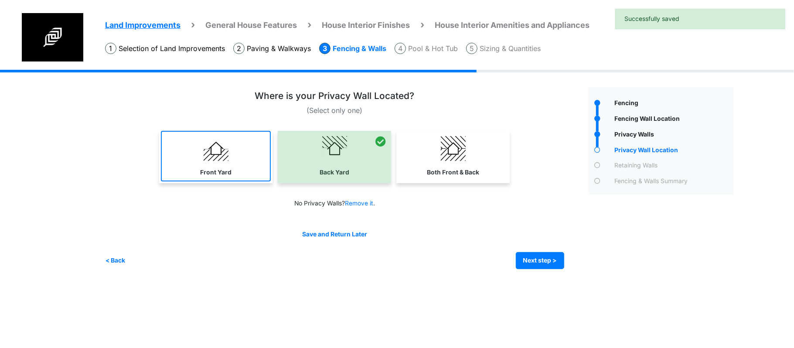
click at [252, 180] on link "Front Yard" at bounding box center [216, 156] width 110 height 51
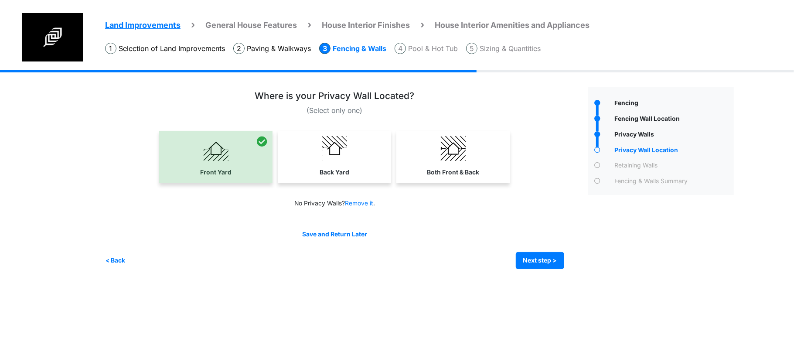
click at [569, 274] on div "Irrigation Flag pole" at bounding box center [422, 176] width 635 height 212
click at [539, 256] on button "Next step >" at bounding box center [540, 260] width 48 height 17
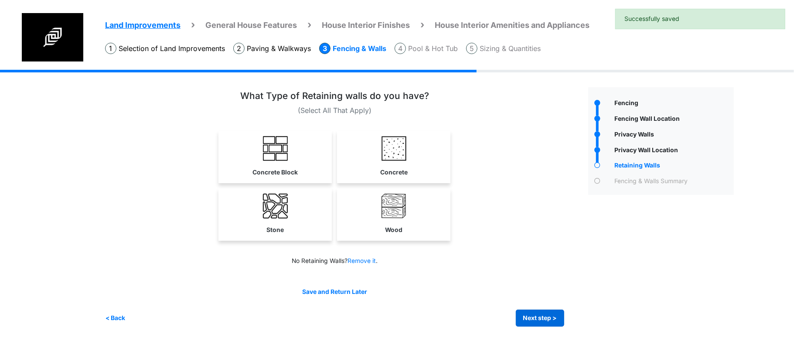
click at [550, 311] on div "Save and Return Later < Back Next step > Save and submit" at bounding box center [334, 306] width 459 height 39
click at [551, 317] on button "Next step >" at bounding box center [540, 318] width 48 height 17
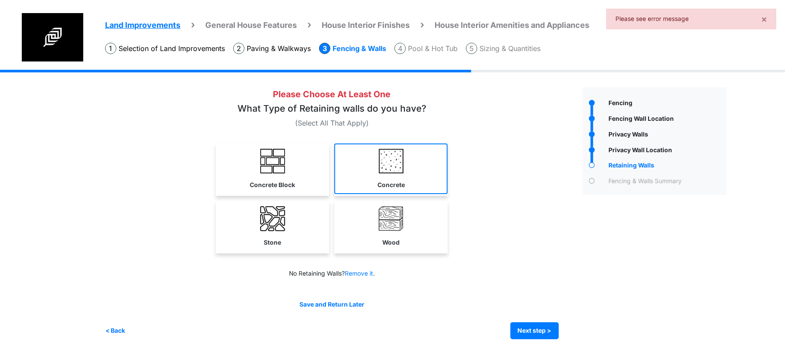
click at [344, 190] on link "Concrete" at bounding box center [390, 168] width 113 height 51
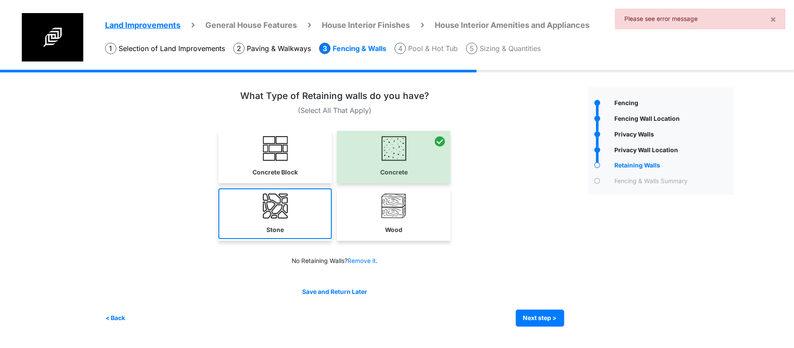
click at [309, 189] on link "Stone" at bounding box center [274, 213] width 113 height 51
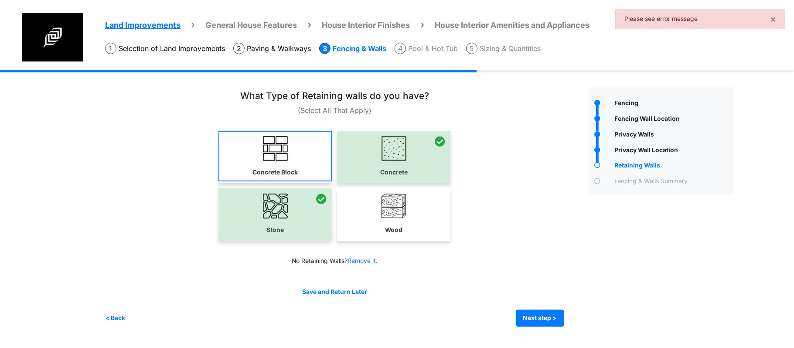
click at [328, 175] on link "Concrete Block" at bounding box center [274, 156] width 113 height 51
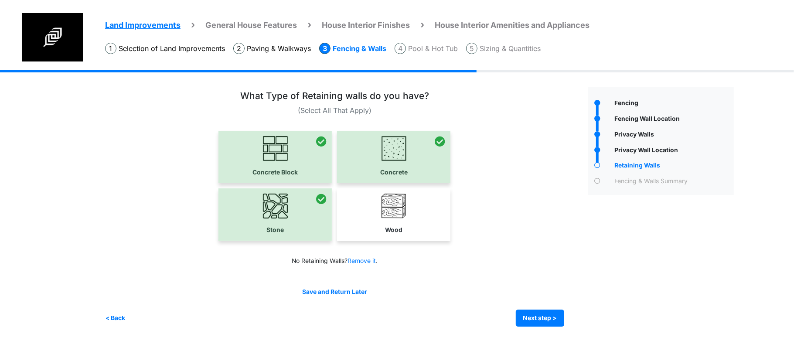
click at [379, 170] on div at bounding box center [393, 157] width 113 height 52
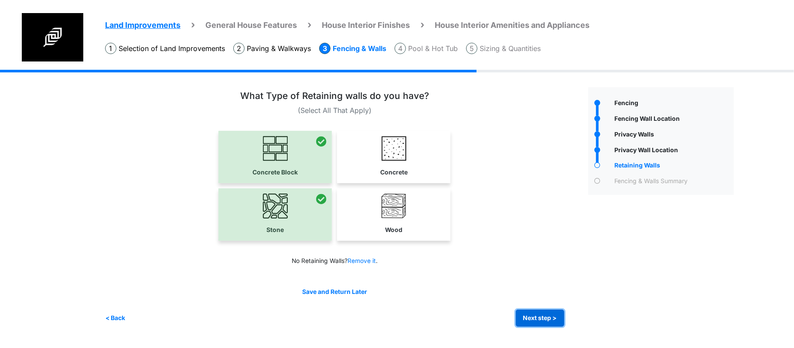
click at [545, 317] on button "Next step >" at bounding box center [540, 318] width 48 height 17
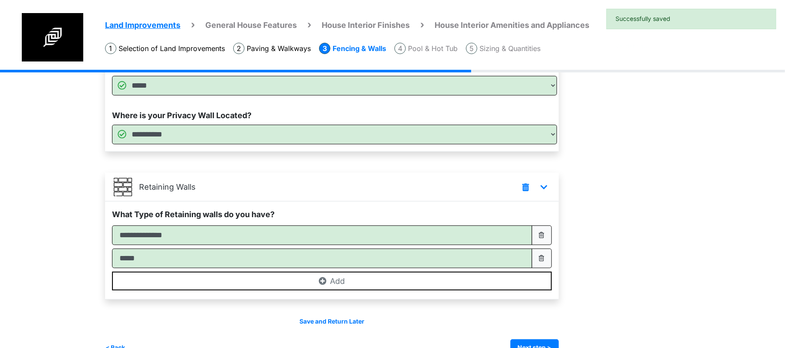
scroll to position [278, 0]
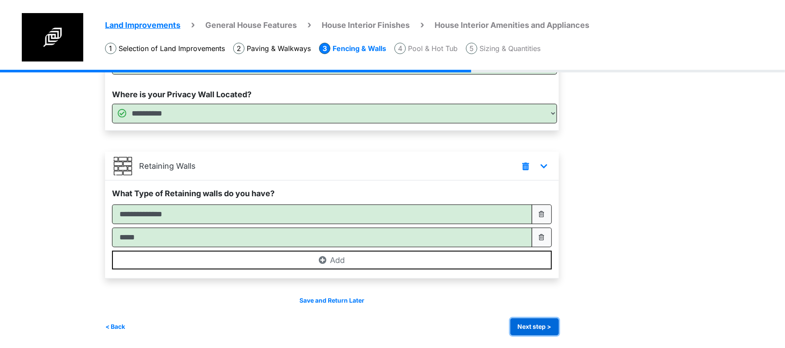
click at [547, 331] on button "Next step >" at bounding box center [535, 326] width 48 height 17
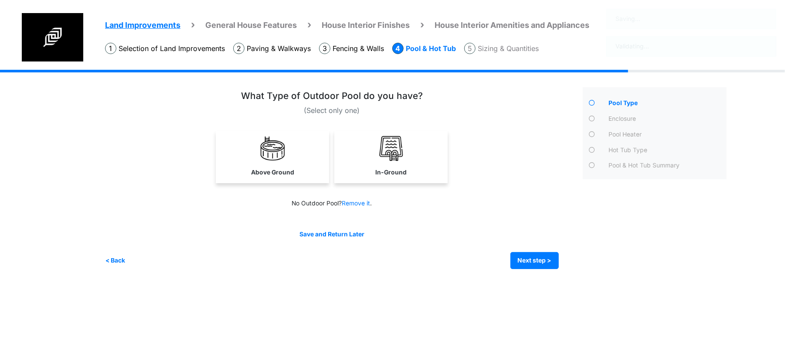
scroll to position [0, 0]
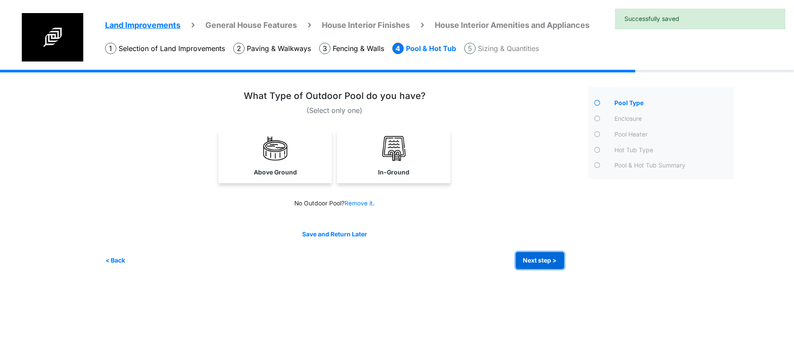
click at [535, 262] on button "Next step >" at bounding box center [540, 260] width 48 height 17
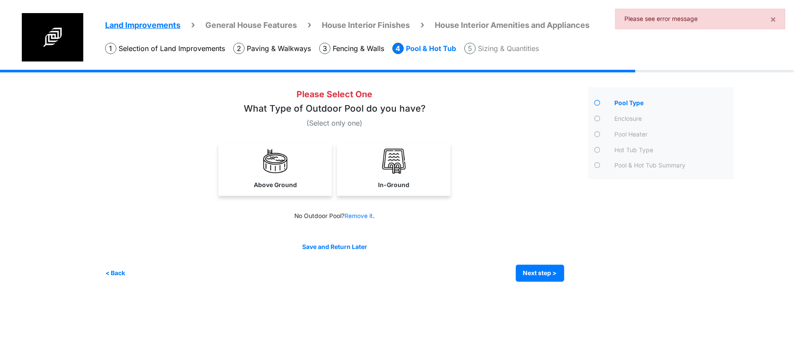
click at [376, 164] on link "In-Ground" at bounding box center [394, 168] width 110 height 51
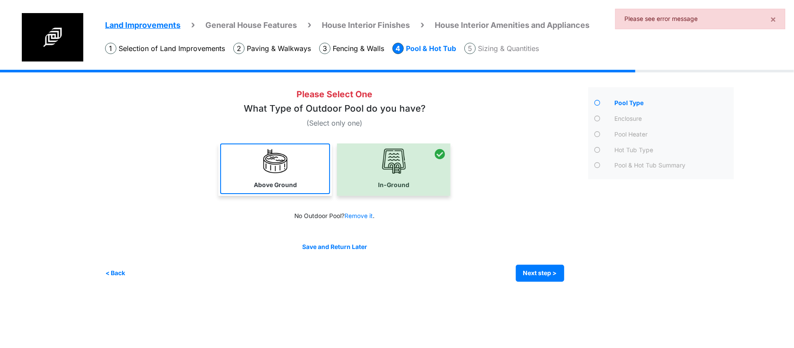
click at [264, 173] on img at bounding box center [275, 161] width 25 height 25
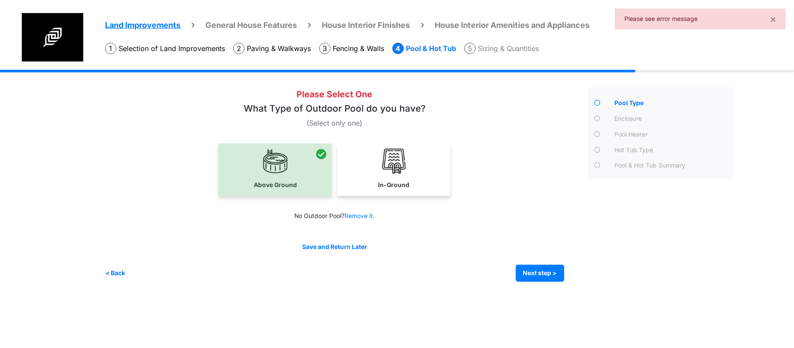
drag, startPoint x: 388, startPoint y: 179, endPoint x: 473, endPoint y: 239, distance: 104.4
click at [396, 187] on link "In-Ground" at bounding box center [394, 168] width 110 height 51
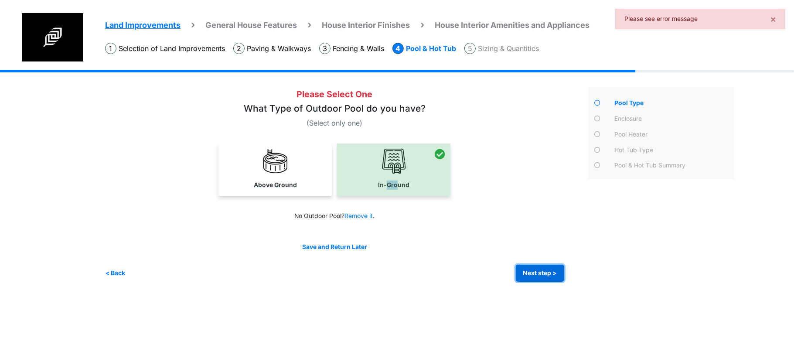
click at [552, 277] on button "Next step >" at bounding box center [540, 273] width 48 height 17
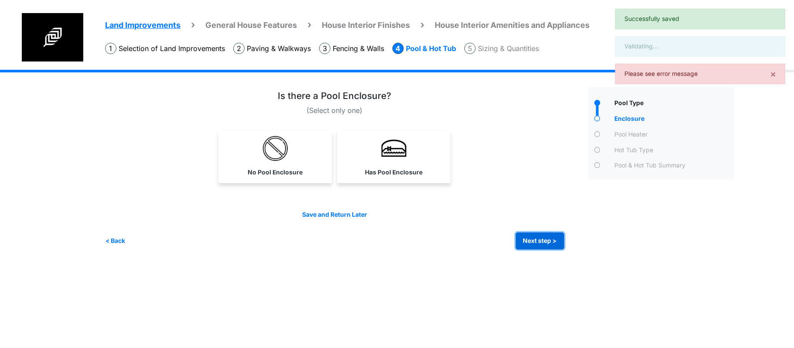
click at [533, 239] on button "Next step >" at bounding box center [540, 240] width 48 height 17
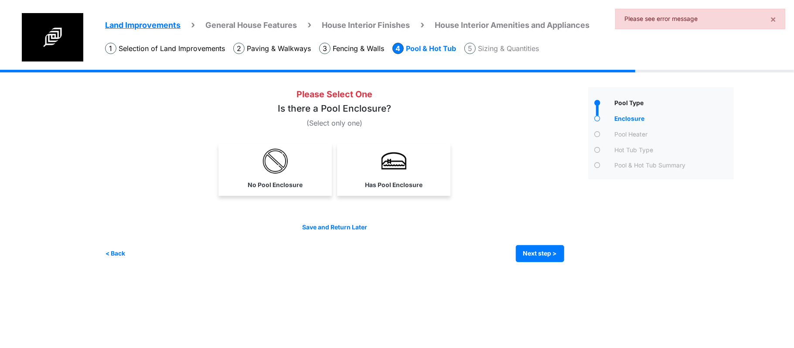
drag, startPoint x: 429, startPoint y: 178, endPoint x: 459, endPoint y: 211, distance: 44.5
click at [429, 180] on link "Has Pool Enclosure" at bounding box center [394, 168] width 110 height 51
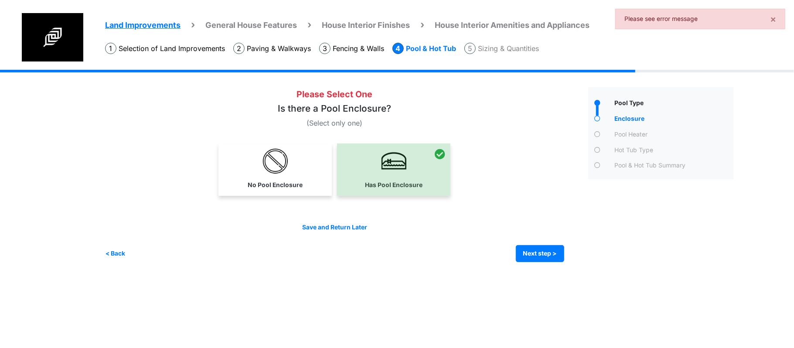
click at [559, 264] on div "Irrigation Flag pole" at bounding box center [422, 172] width 635 height 205
click at [564, 255] on button "Next step >" at bounding box center [540, 253] width 48 height 17
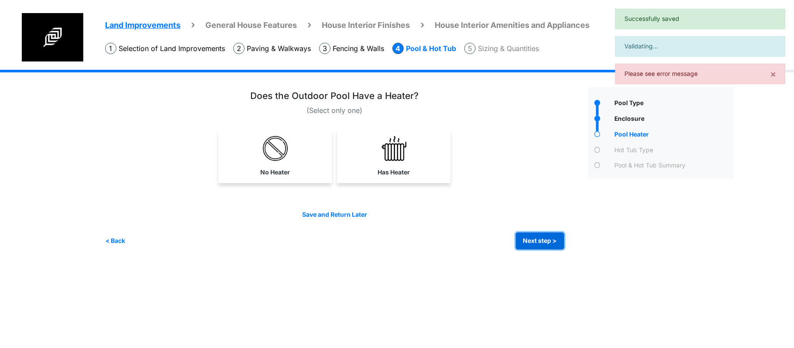
click at [540, 246] on button "Next step >" at bounding box center [540, 240] width 48 height 17
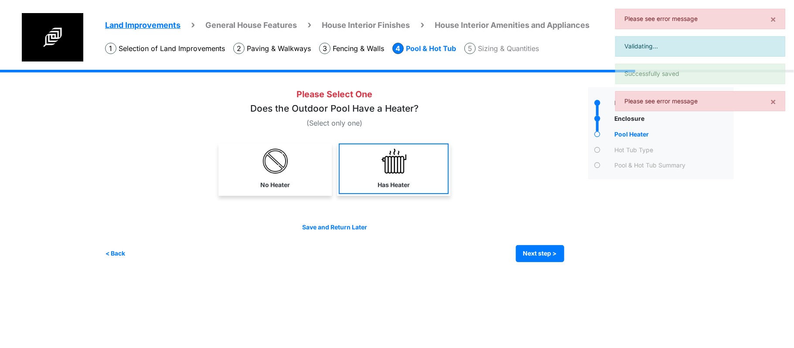
click at [367, 188] on link "Has Heater" at bounding box center [394, 168] width 110 height 51
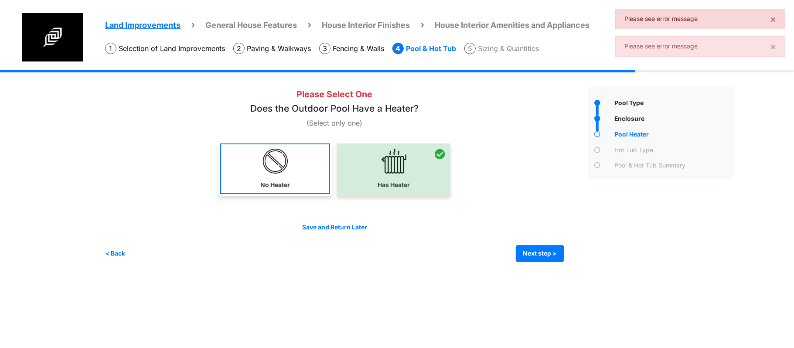
click at [274, 187] on label "No Heater" at bounding box center [275, 185] width 30 height 9
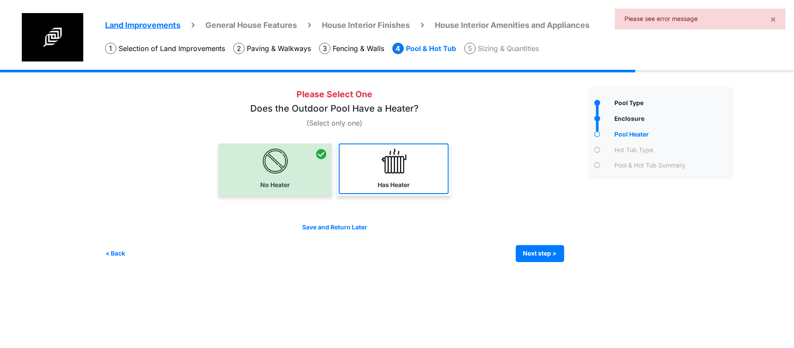
click at [411, 182] on link "Has Heater" at bounding box center [394, 168] width 110 height 51
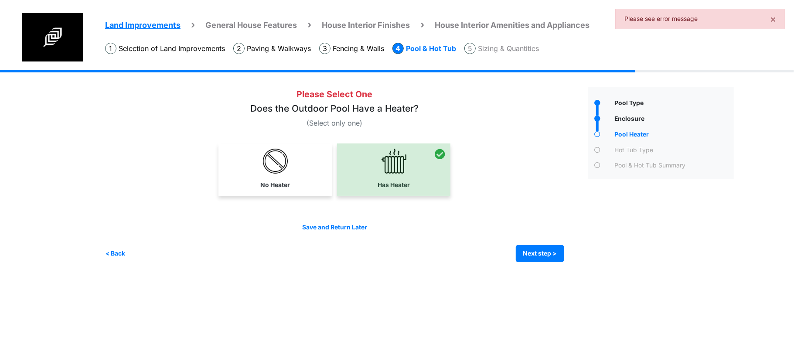
click at [574, 259] on div "Please Select One" at bounding box center [343, 174] width 477 height 175
click at [541, 252] on button "Next step >" at bounding box center [540, 253] width 48 height 17
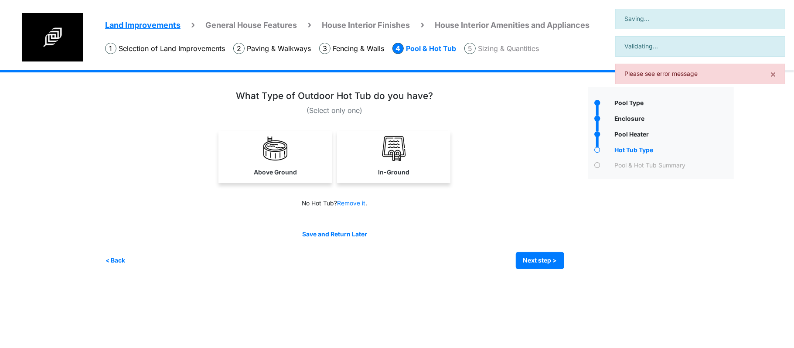
click at [538, 250] on div "Save and Return Later < Back Next step > Save and submit" at bounding box center [334, 249] width 459 height 39
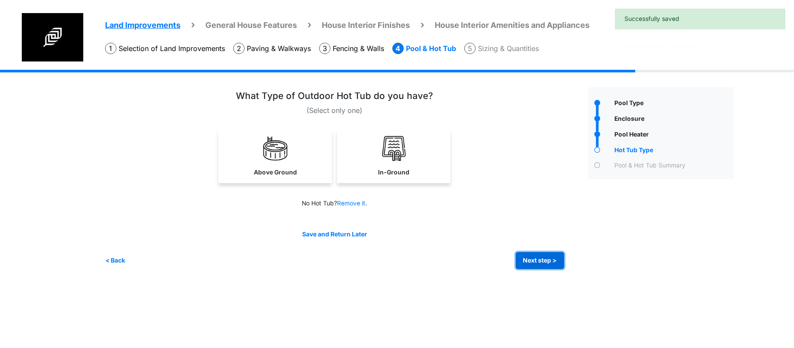
click at [538, 260] on button "Next step >" at bounding box center [540, 260] width 48 height 17
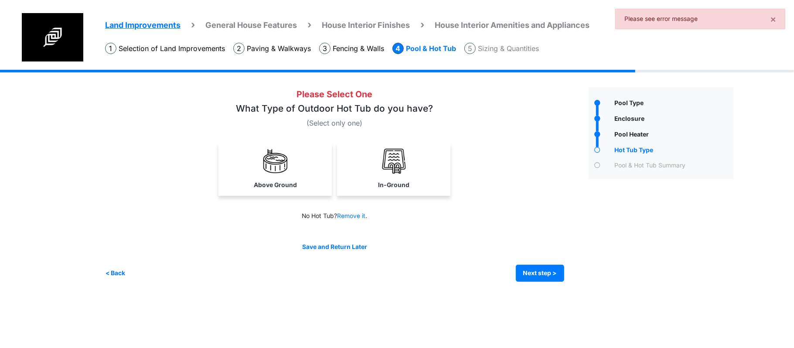
drag, startPoint x: 310, startPoint y: 119, endPoint x: 425, endPoint y: 119, distance: 114.2
click at [425, 119] on div "Please Select One What Type of Outdoor Hot Tub do you have? (Select only one)" at bounding box center [334, 107] width 459 height 41
click at [425, 119] on p "(Select only one)" at bounding box center [334, 123] width 459 height 10
click at [349, 147] on link "In-Ground" at bounding box center [394, 168] width 110 height 51
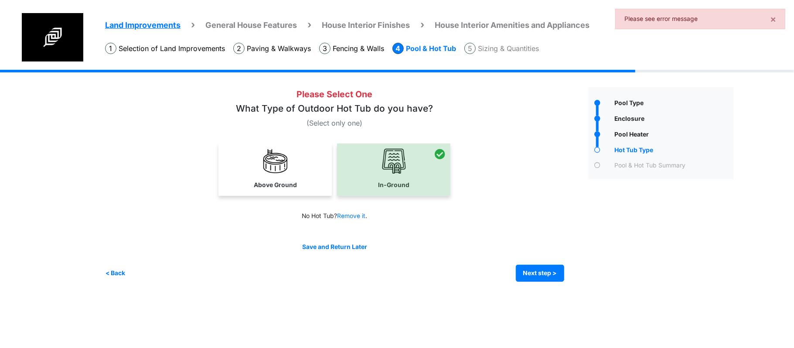
drag, startPoint x: 312, startPoint y: 154, endPoint x: 464, endPoint y: 184, distance: 154.6
click at [313, 154] on link "Above Ground" at bounding box center [275, 168] width 110 height 51
select select "*"
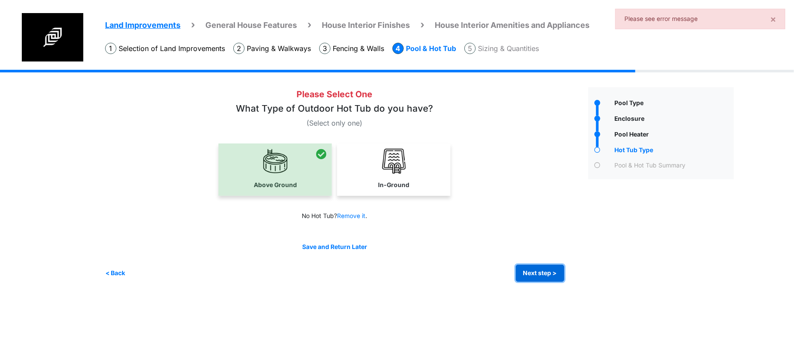
click at [529, 274] on button "Next step >" at bounding box center [540, 273] width 48 height 17
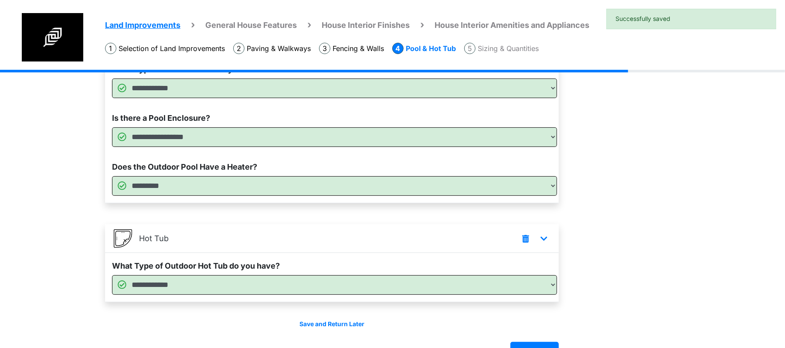
scroll to position [131, 0]
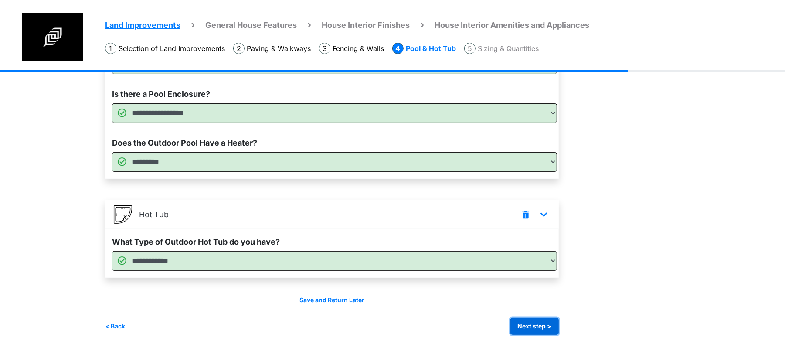
click at [549, 327] on button "Next step >" at bounding box center [535, 326] width 48 height 17
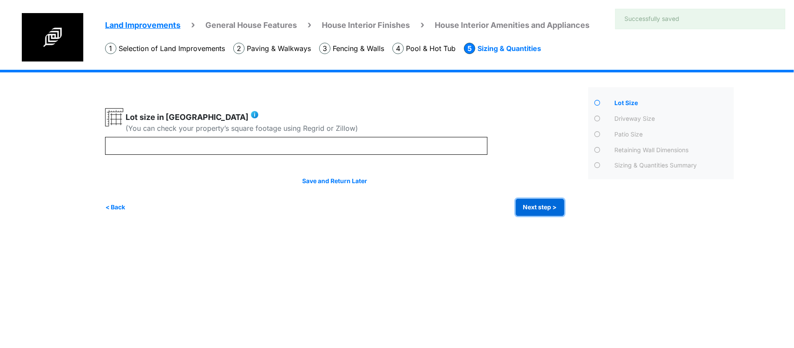
click at [551, 203] on button "Next step >" at bounding box center [540, 207] width 48 height 17
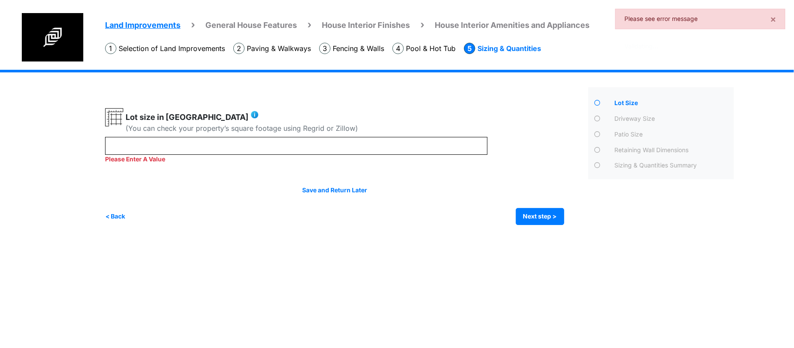
click at [439, 163] on div "Please Enter A Value" at bounding box center [296, 150] width 382 height 27
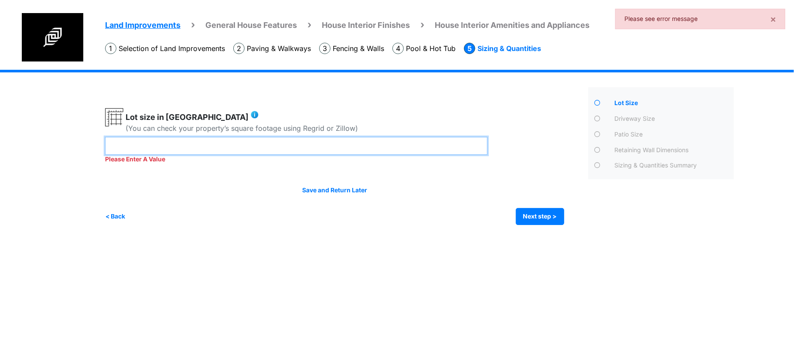
click at [444, 145] on input "number" at bounding box center [296, 146] width 382 height 18
type input "***"
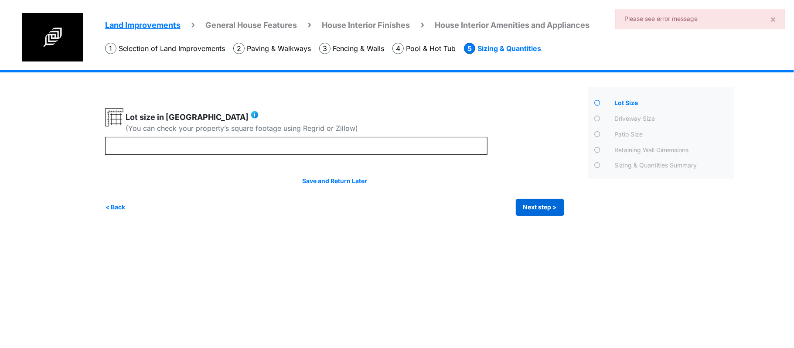
click at [530, 204] on div "Save and Return Later < Back Next step > Save and submit" at bounding box center [334, 196] width 459 height 39
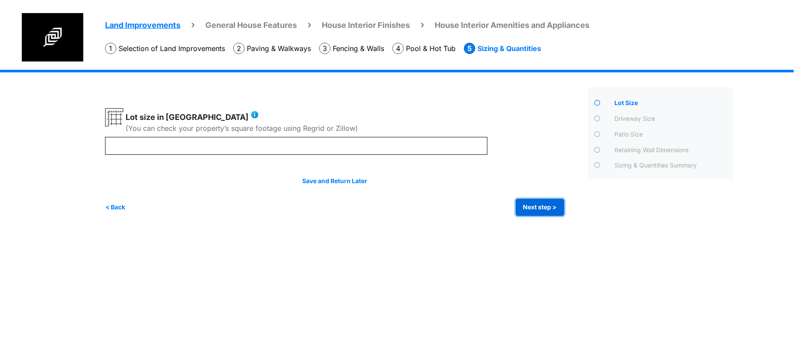
click at [531, 213] on button "Next step >" at bounding box center [540, 207] width 48 height 17
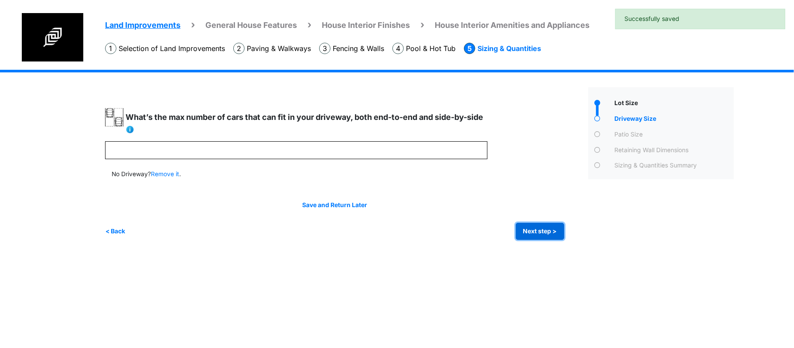
click at [531, 223] on button "Next step >" at bounding box center [540, 231] width 48 height 17
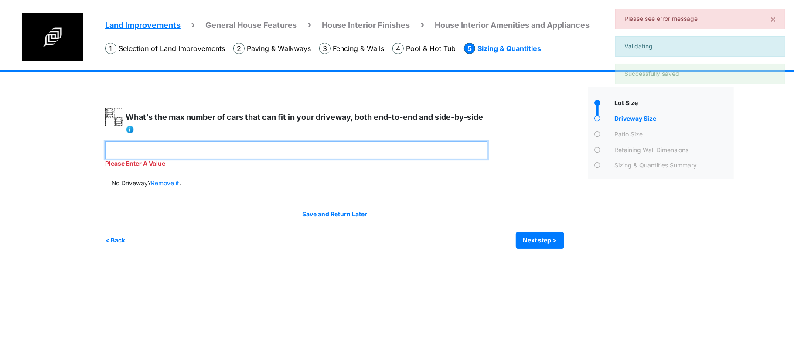
click at [406, 145] on input "number" at bounding box center [296, 150] width 382 height 18
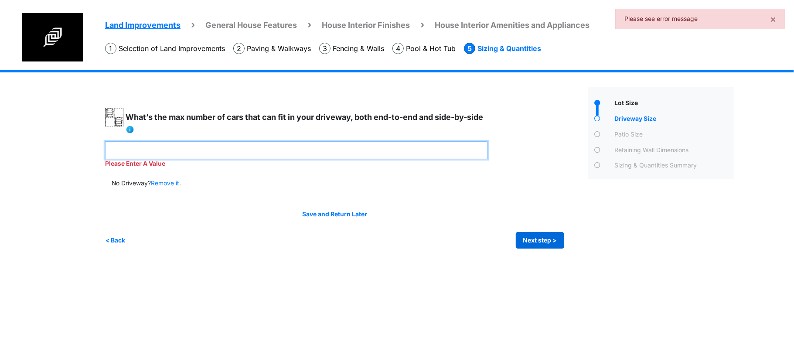
type input "*"
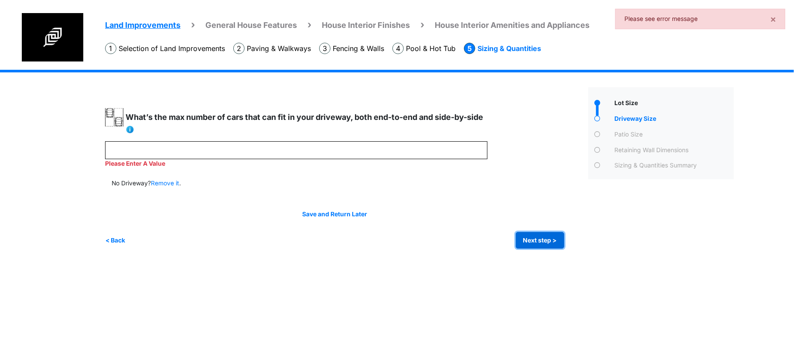
click at [537, 244] on div "Irrigation Flag pole" at bounding box center [422, 166] width 635 height 192
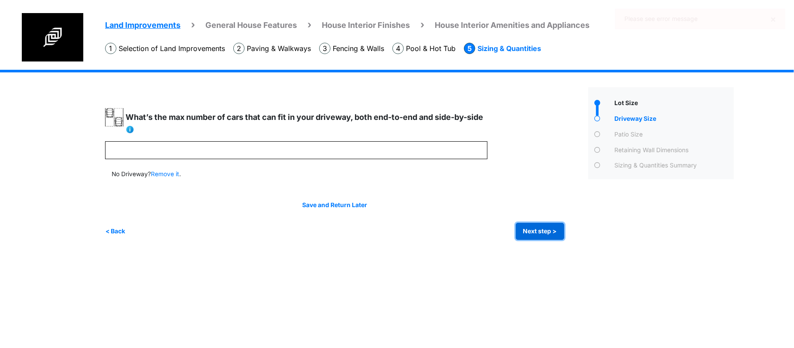
click at [544, 224] on button "Next step >" at bounding box center [540, 231] width 48 height 17
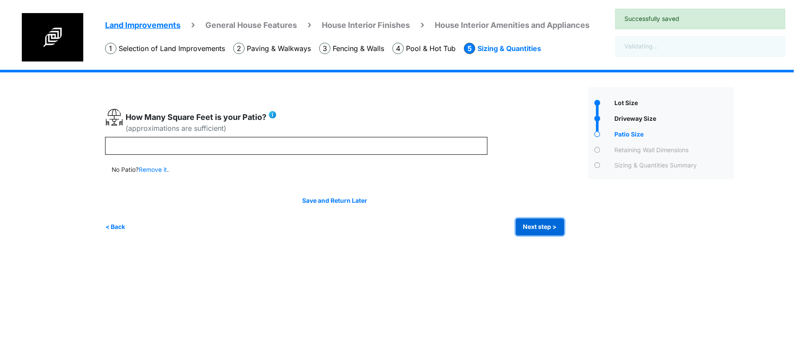
click at [544, 224] on button "Next step >" at bounding box center [540, 226] width 48 height 17
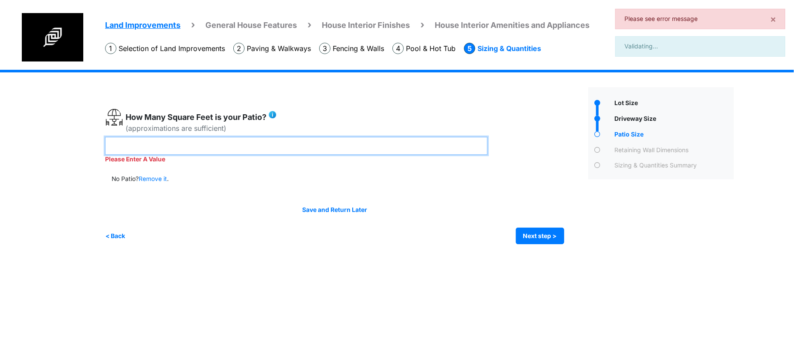
click at [416, 145] on input "number" at bounding box center [296, 146] width 382 height 18
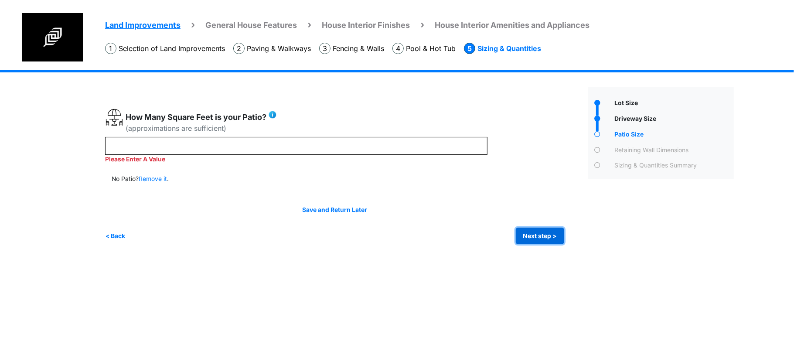
click at [529, 235] on button "Next step >" at bounding box center [540, 236] width 48 height 17
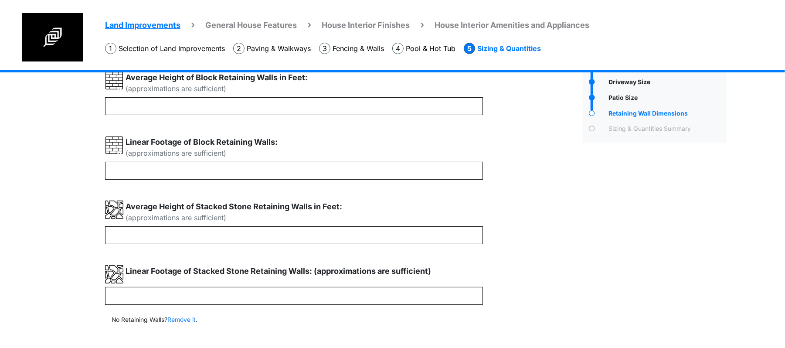
scroll to position [87, 0]
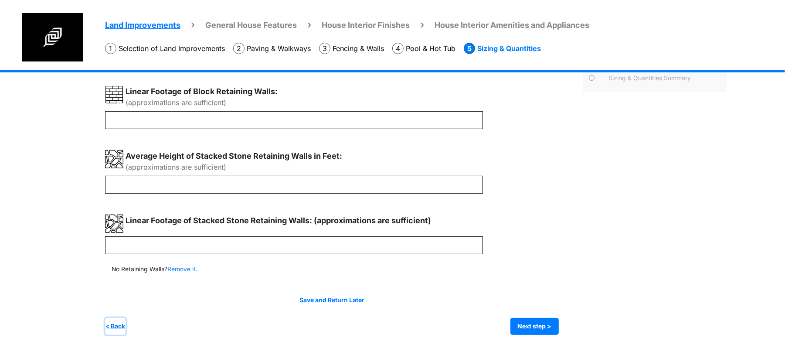
click at [119, 331] on button "< Back" at bounding box center [115, 326] width 20 height 17
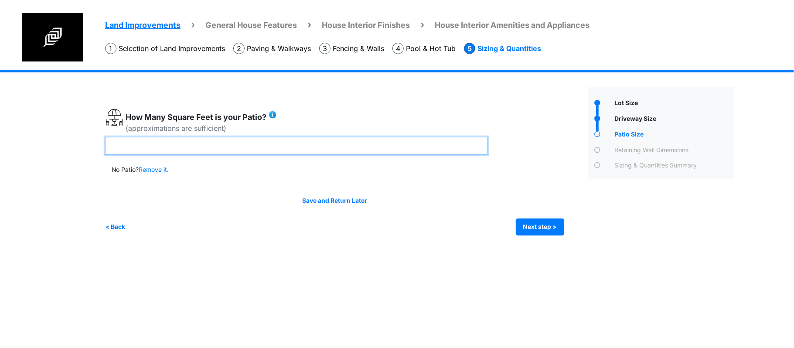
click at [189, 152] on input "**" at bounding box center [296, 146] width 382 height 18
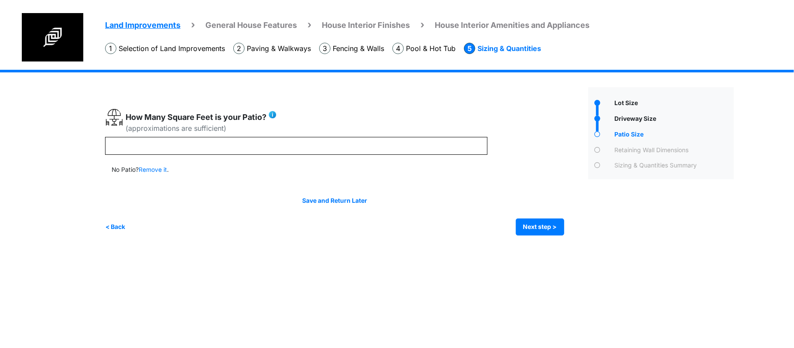
click at [191, 134] on div "How Many Square Feet is your Patio? (approximations are sufficient)" at bounding box center [296, 122] width 382 height 29
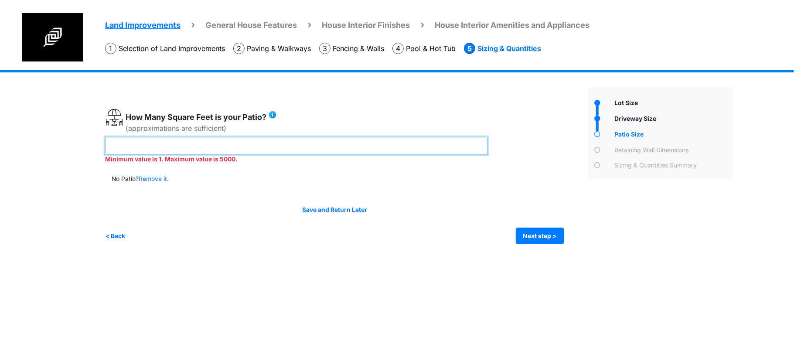
click at [179, 151] on input "*****" at bounding box center [296, 146] width 382 height 18
click at [179, 150] on input "*****" at bounding box center [296, 146] width 382 height 18
click at [161, 147] on input "*******" at bounding box center [296, 146] width 382 height 18
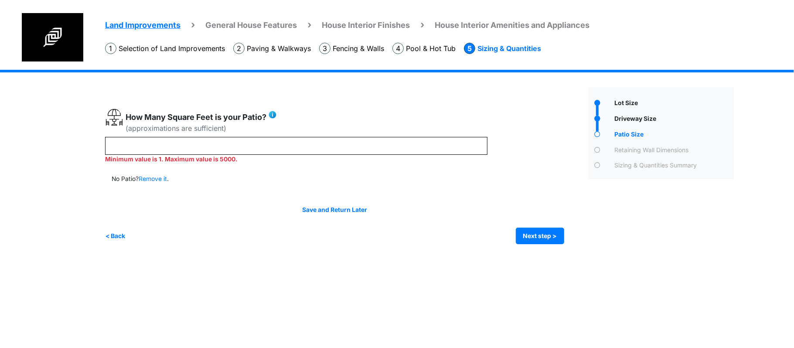
click at [10, 147] on div "Land Improvements General House Features House Interior Finishes House Interior…" at bounding box center [397, 163] width 794 height 187
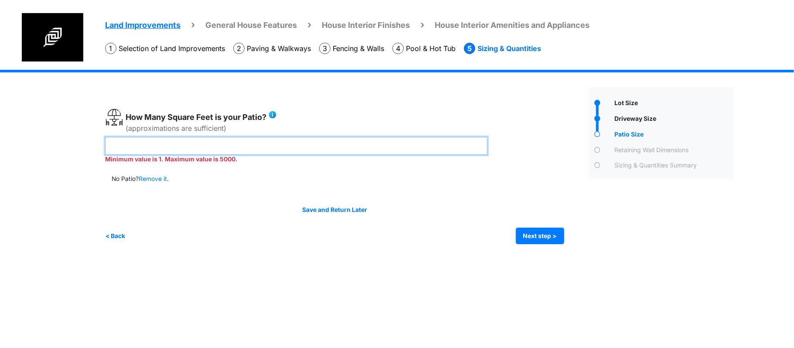
drag, startPoint x: 159, startPoint y: 143, endPoint x: 0, endPoint y: 140, distance: 158.8
click at [0, 140] on div "Land Improvements General House Features House Interior Finishes House Interior…" at bounding box center [397, 163] width 794 height 187
type input "***"
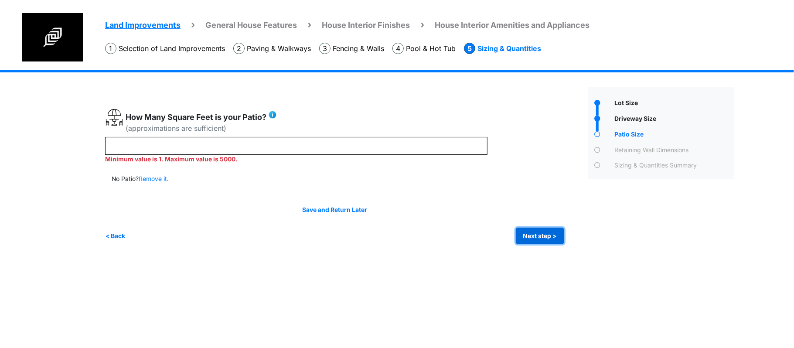
click at [536, 241] on div "Irrigation Flag pole" at bounding box center [422, 163] width 635 height 187
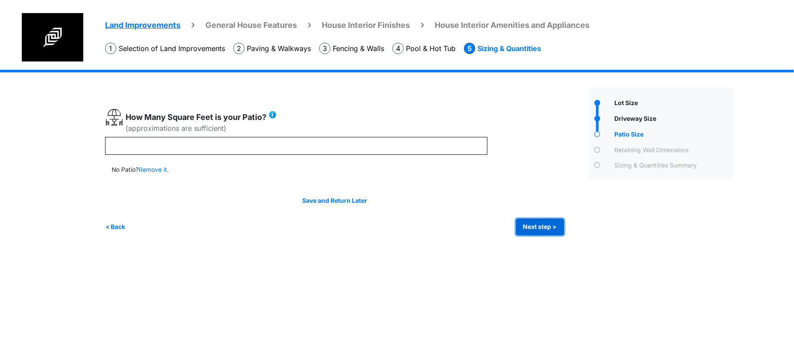
click at [531, 225] on button "Next step >" at bounding box center [540, 226] width 48 height 17
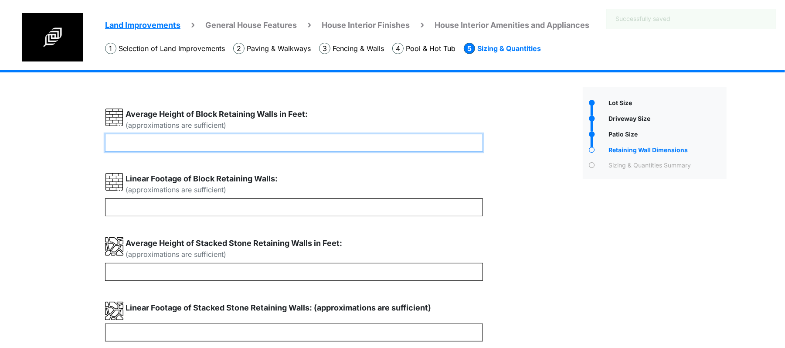
click at [306, 146] on input "number" at bounding box center [294, 143] width 378 height 18
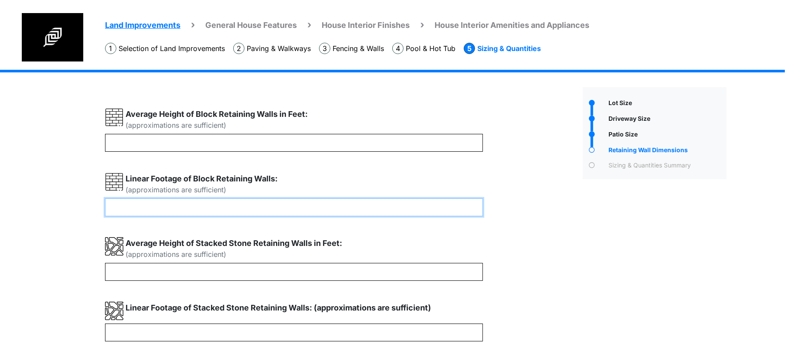
click at [248, 212] on input "number" at bounding box center [294, 207] width 378 height 18
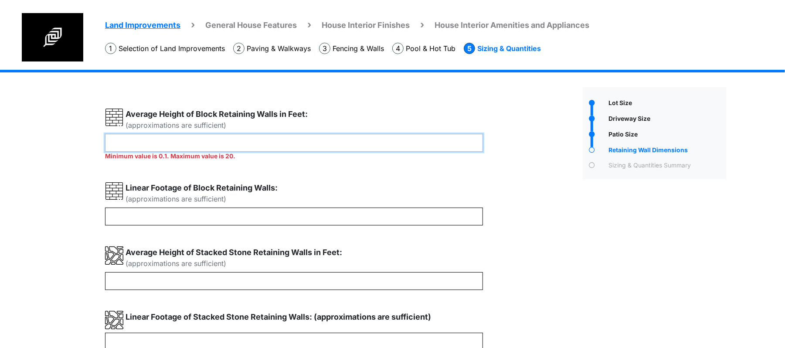
click at [210, 143] on input "*******" at bounding box center [294, 143] width 378 height 18
type input "*"
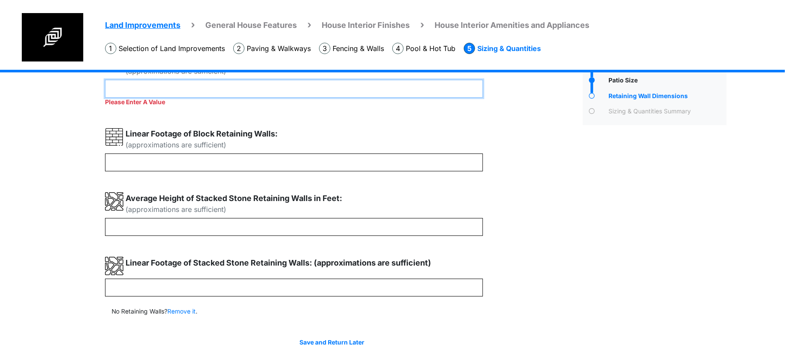
scroll to position [44, 0]
